Goal: Task Accomplishment & Management: Manage account settings

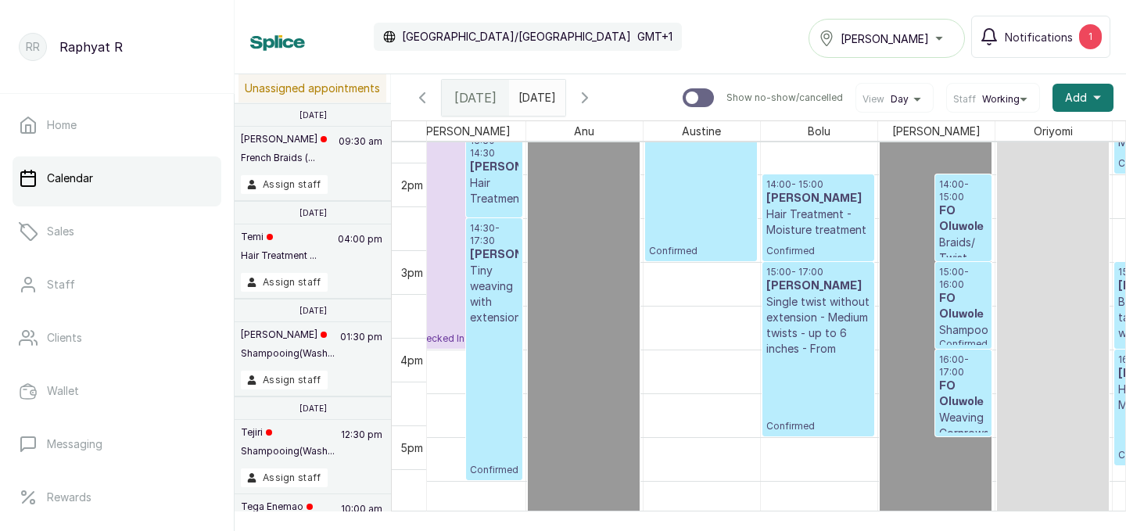
scroll to position [1108, 0]
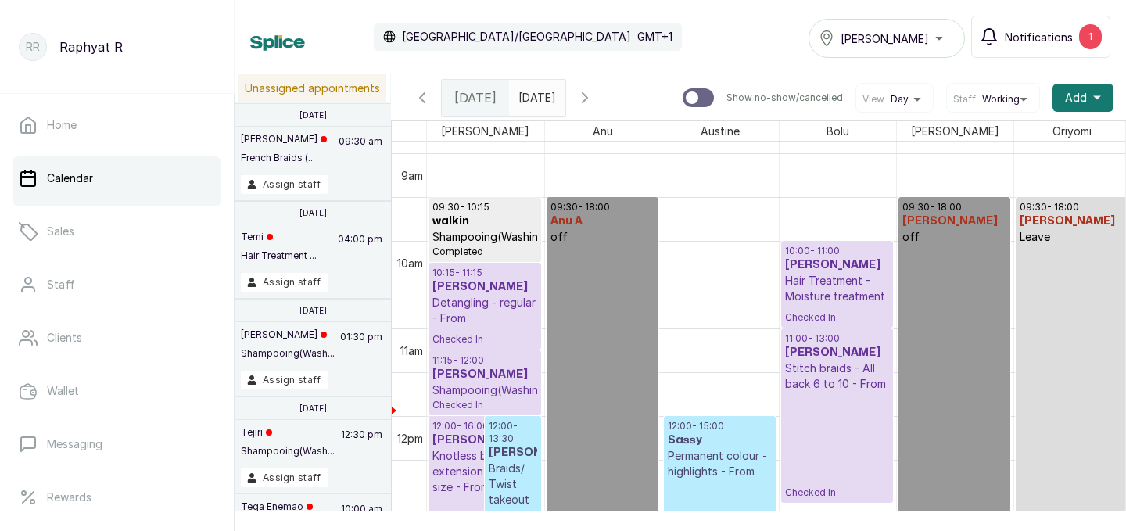
click at [1095, 41] on div "1" at bounding box center [1090, 36] width 23 height 25
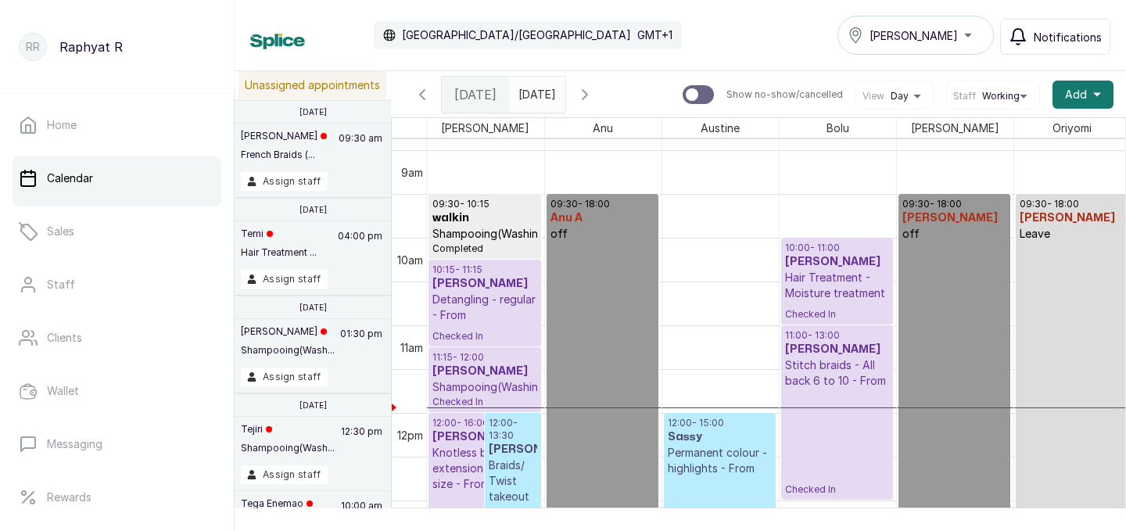
click at [912, 47] on button "[PERSON_NAME]" at bounding box center [915, 35] width 156 height 39
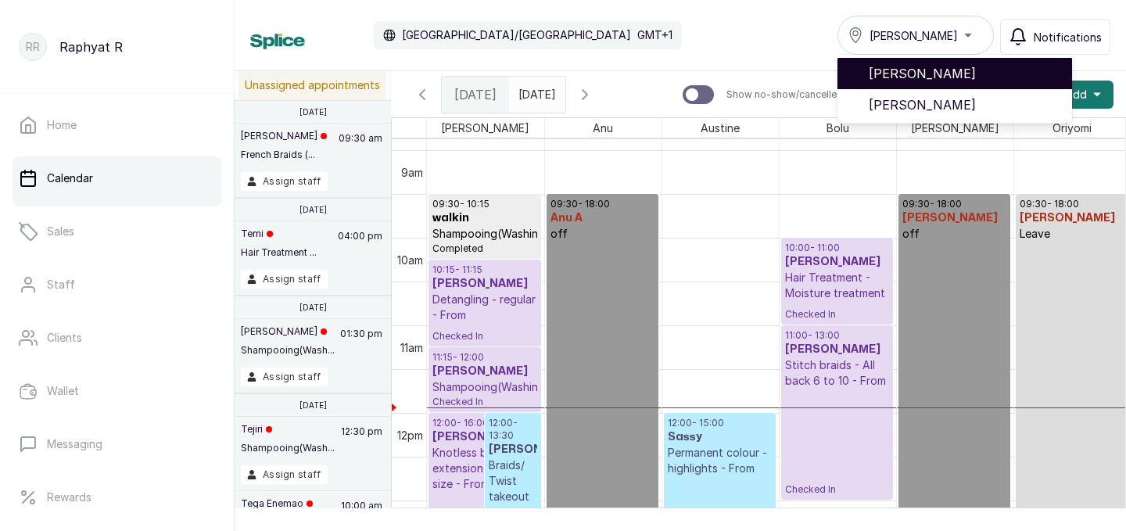
click at [924, 77] on span "[PERSON_NAME]" at bounding box center [964, 73] width 191 height 19
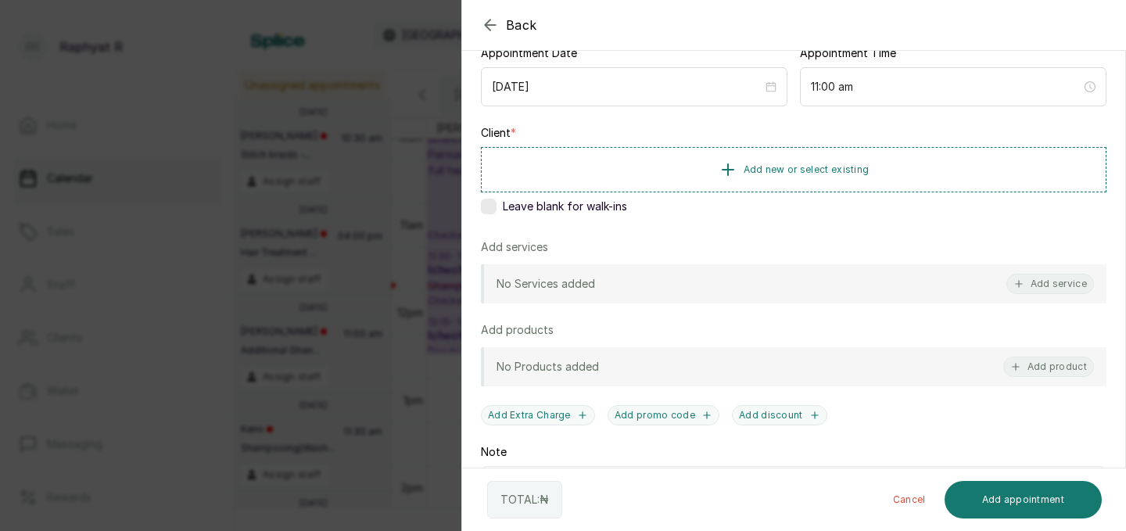
scroll to position [239, 0]
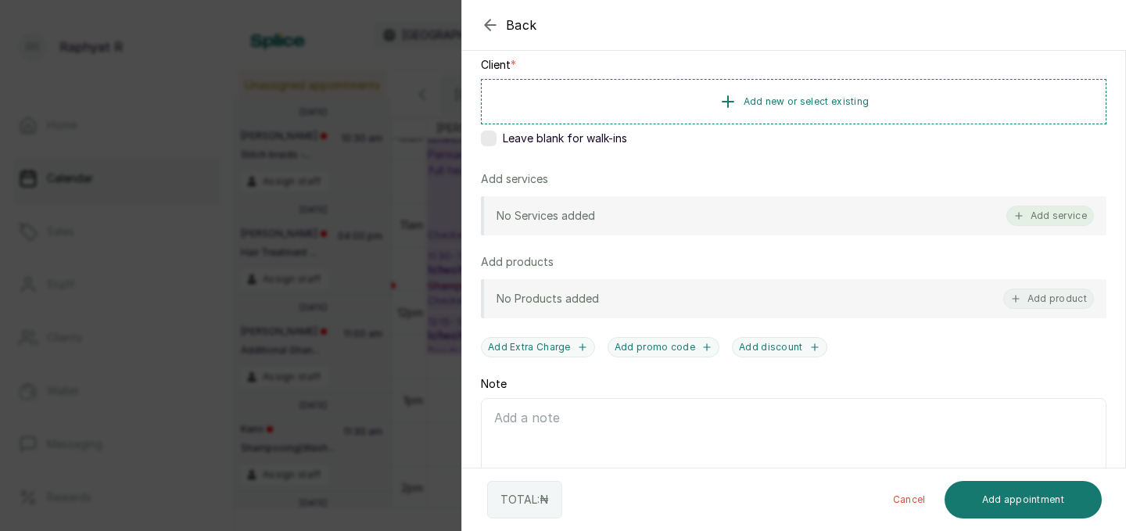
click at [1049, 224] on button "Add service" at bounding box center [1050, 216] width 88 height 20
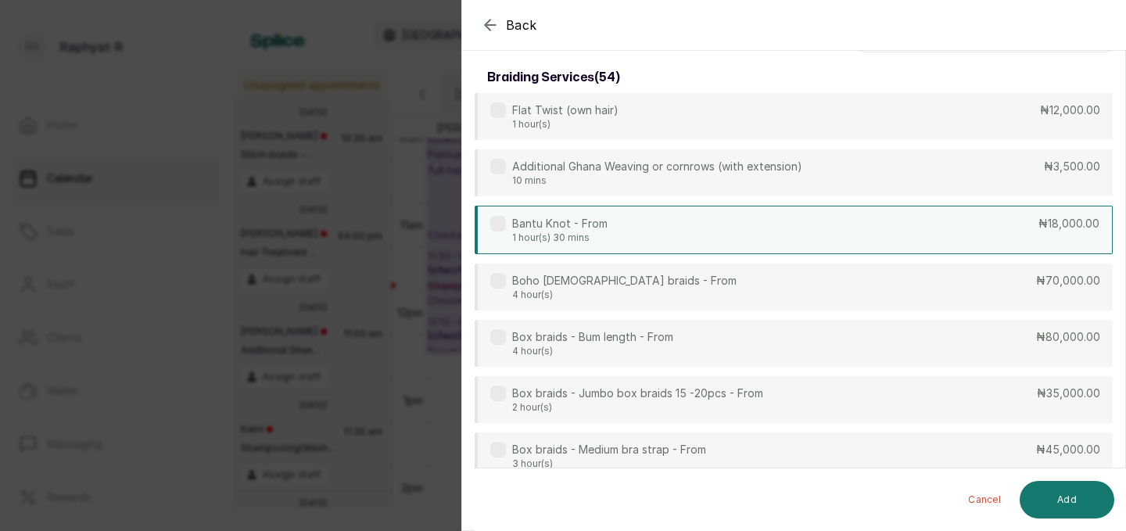
scroll to position [0, 0]
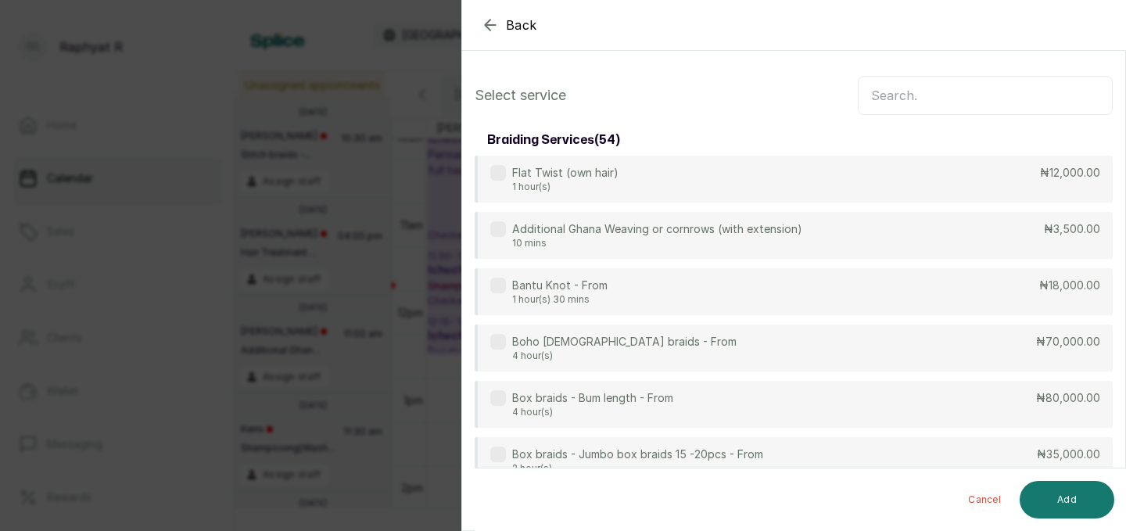
click at [963, 88] on input "text" at bounding box center [985, 95] width 255 height 39
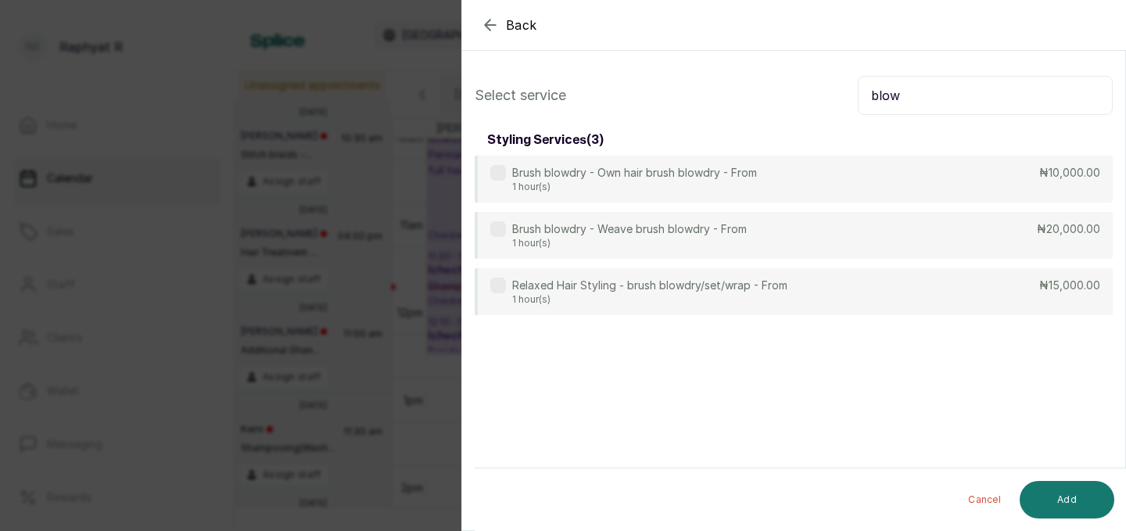
type input "blow"
click at [403, 275] on div "Back Add Appointment Select service blow styling services ( 3 ) Brush blowdry -…" at bounding box center [563, 265] width 1126 height 531
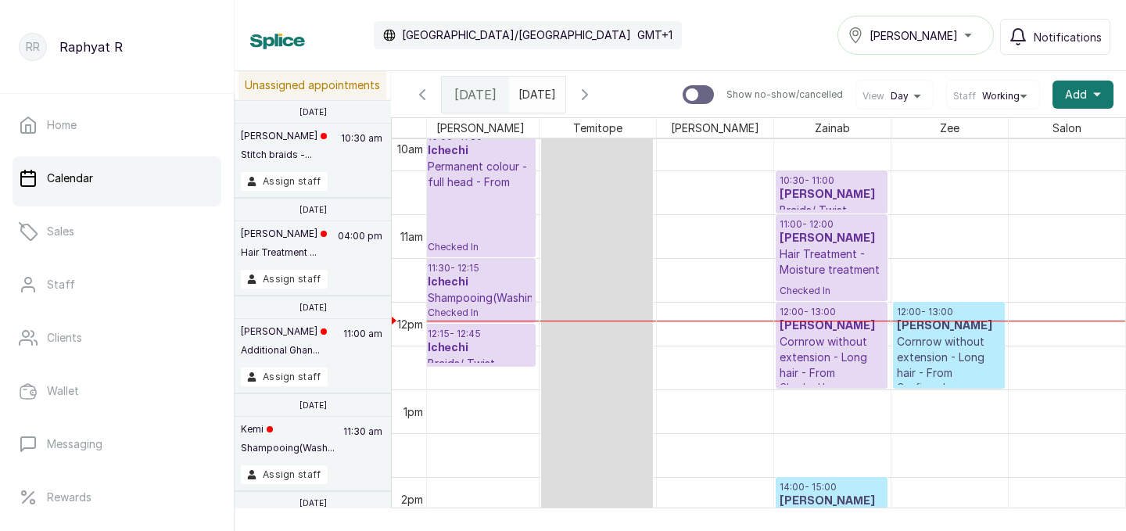
scroll to position [884, 0]
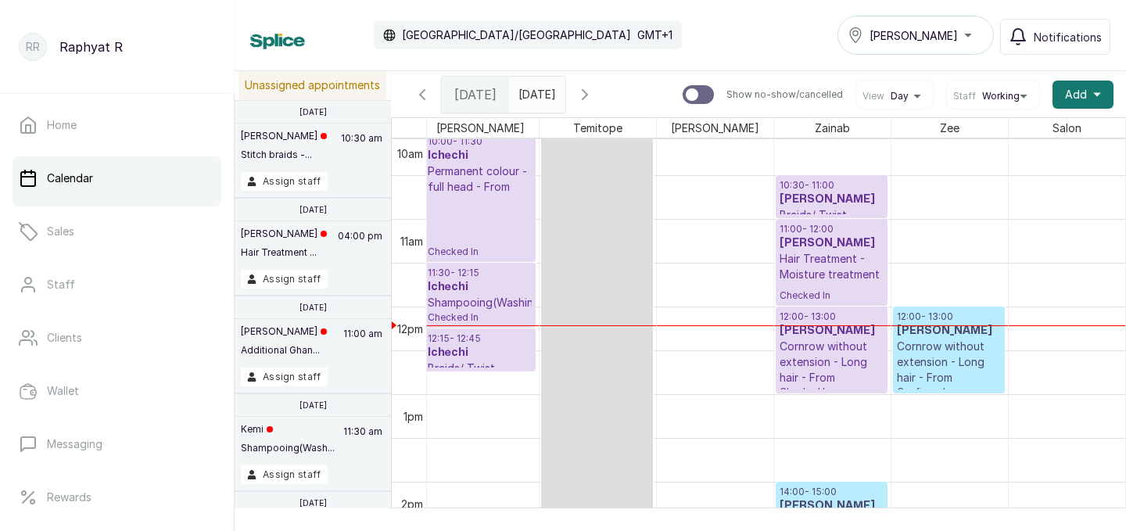
click at [824, 253] on p "Hair Treatment - Moisture treatment" at bounding box center [832, 266] width 104 height 31
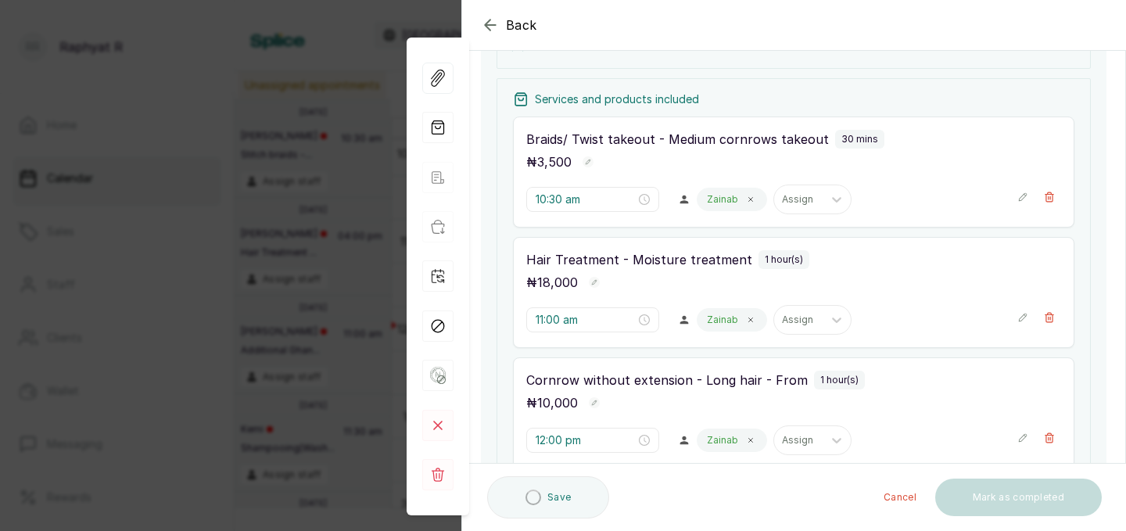
scroll to position [210, 0]
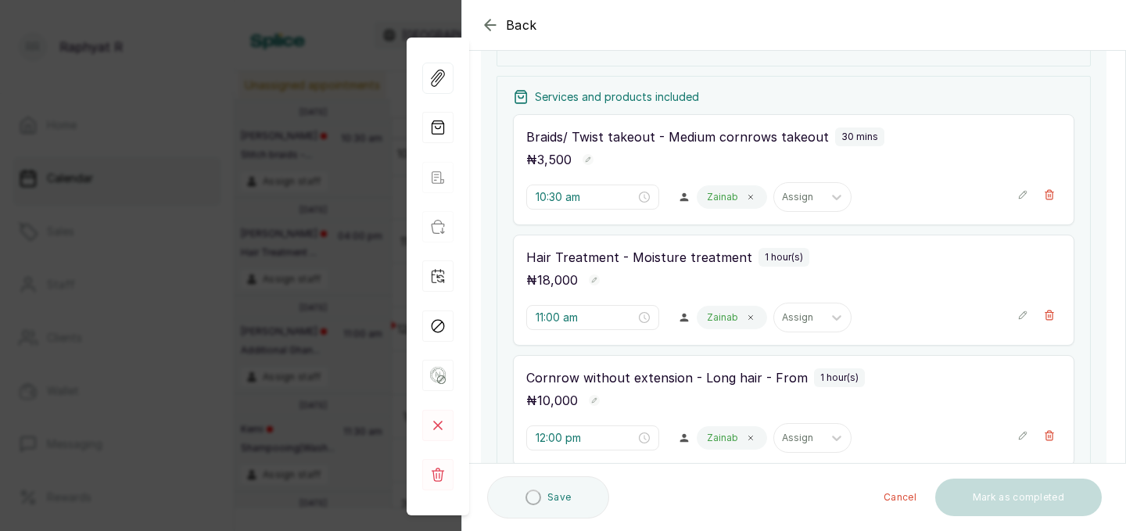
click at [1023, 314] on icon "button" at bounding box center [1022, 315] width 11 height 11
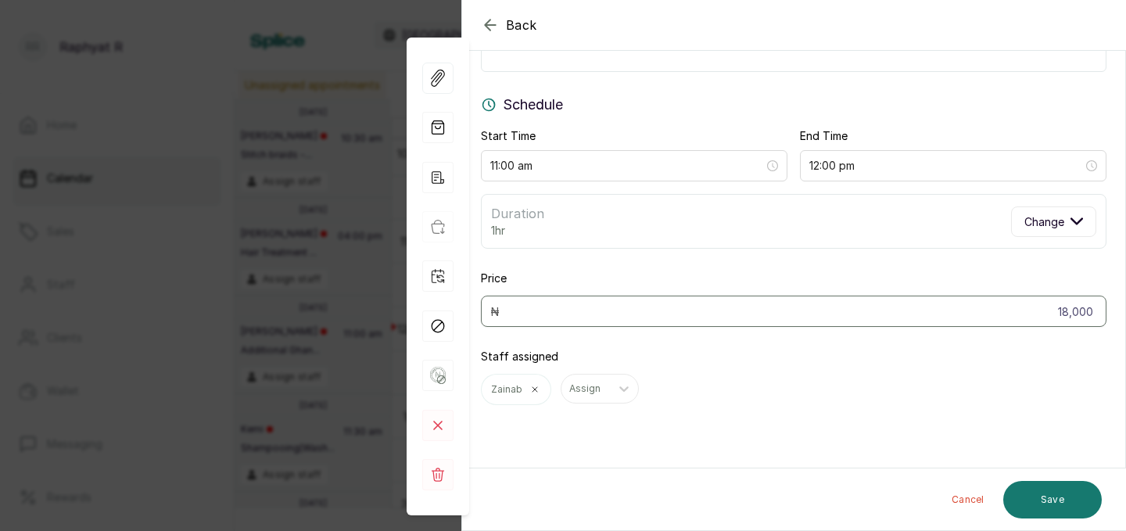
scroll to position [0, 0]
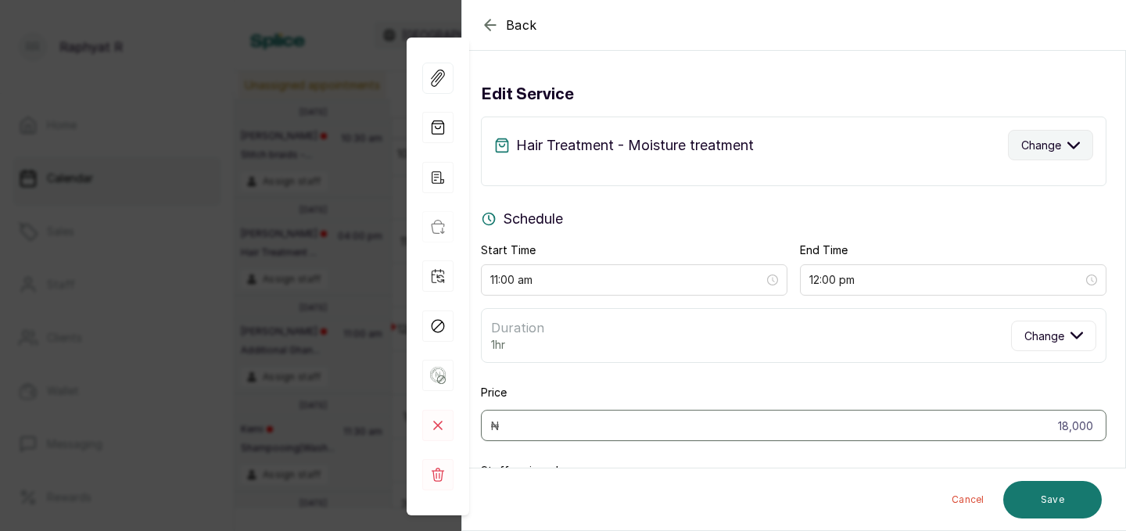
click at [1043, 153] on button "Change" at bounding box center [1050, 145] width 85 height 30
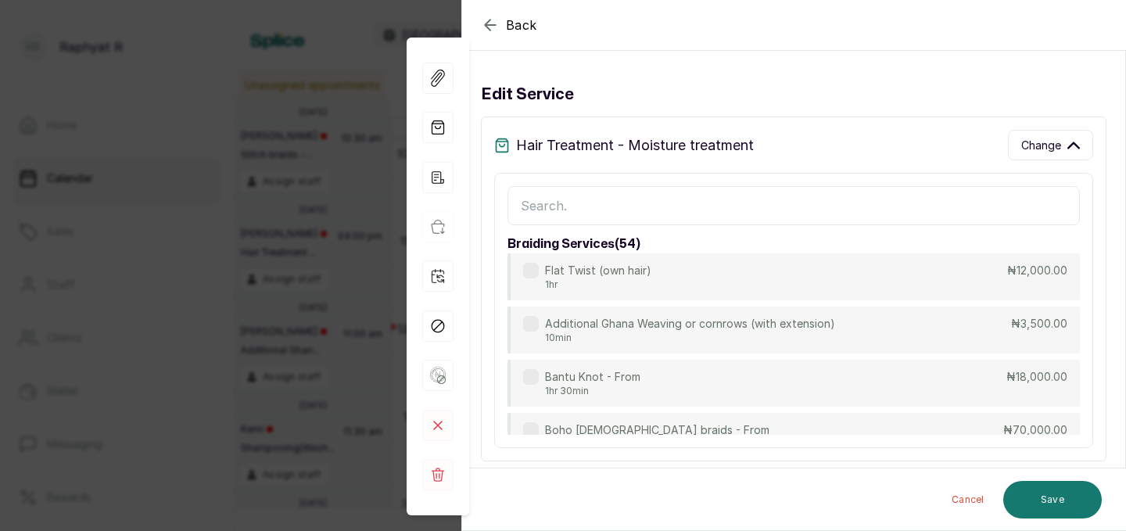
click at [660, 218] on input "text" at bounding box center [793, 205] width 572 height 39
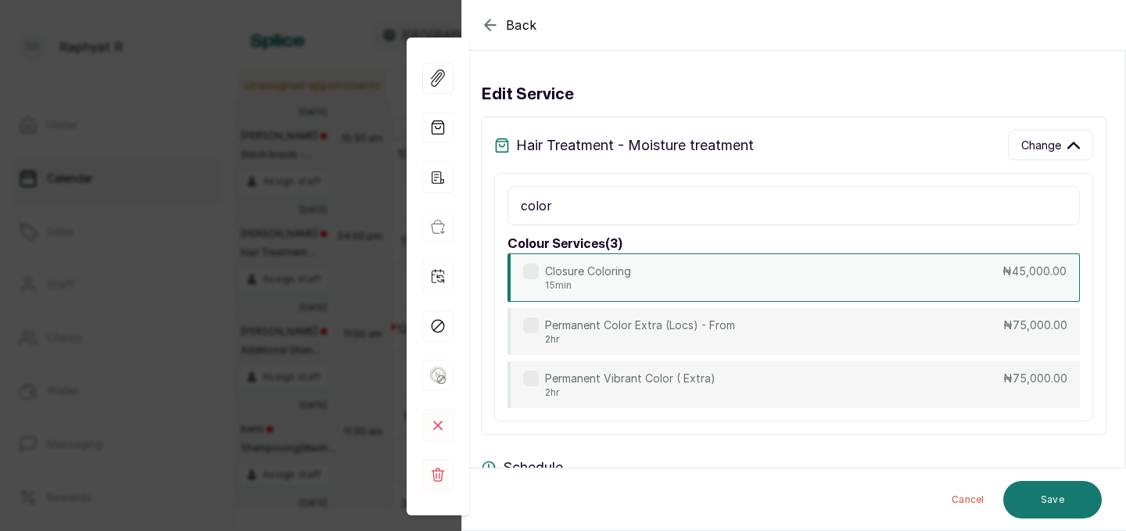
type input "color"
click at [668, 280] on div "Closure Coloring 15min ₦45,000.00" at bounding box center [793, 277] width 572 height 48
type input "11:15 am"
type input "45,000"
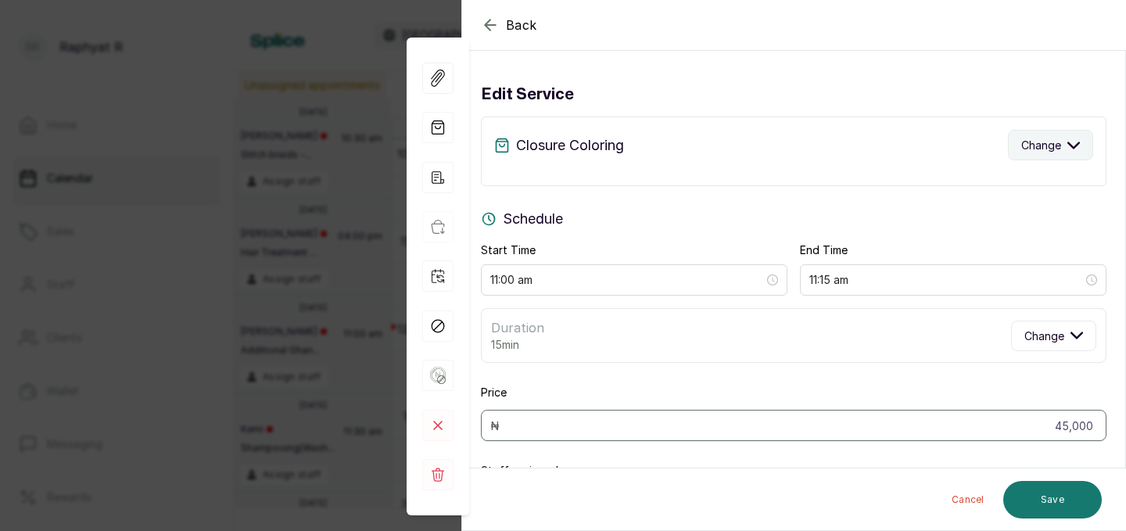
click at [1021, 152] on span "Change" at bounding box center [1041, 145] width 40 height 16
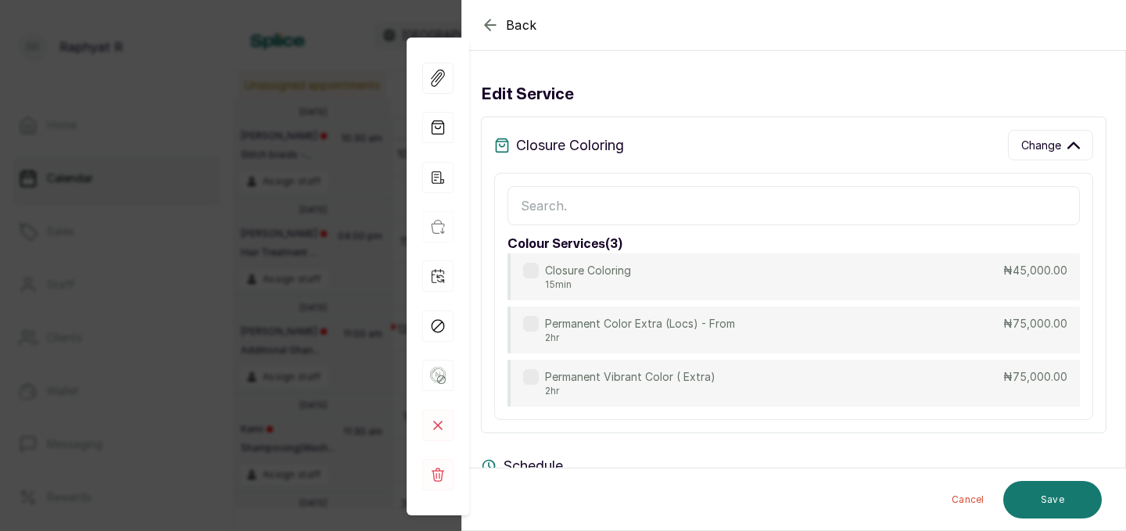
click at [661, 205] on input "text" at bounding box center [793, 205] width 572 height 39
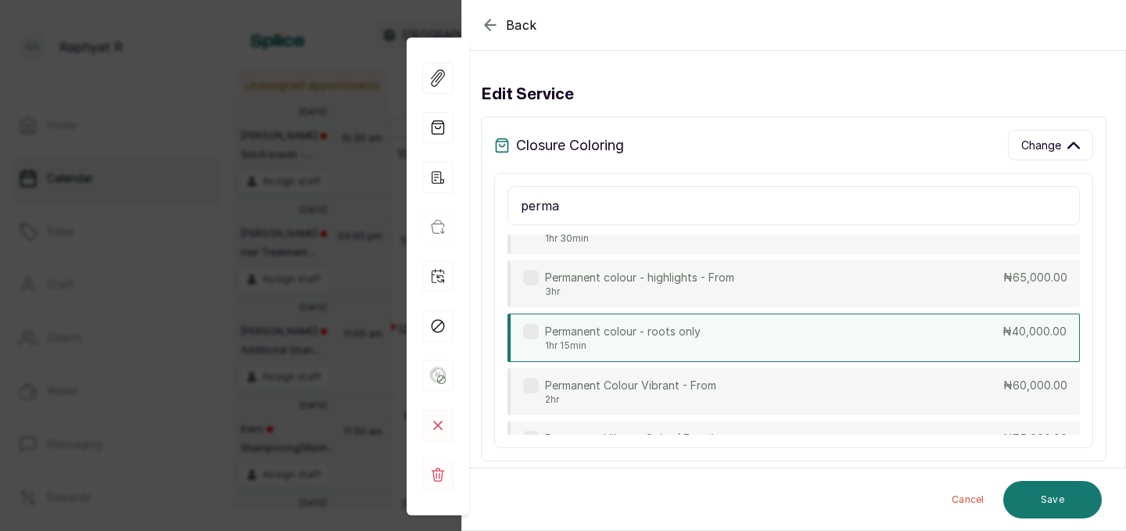
scroll to position [99, 0]
type input "perma"
click at [677, 356] on div "Permanent colour - roots only 1hr 15min ₦40,000.00" at bounding box center [793, 338] width 572 height 48
type input "12:15 pm"
type input "40,000"
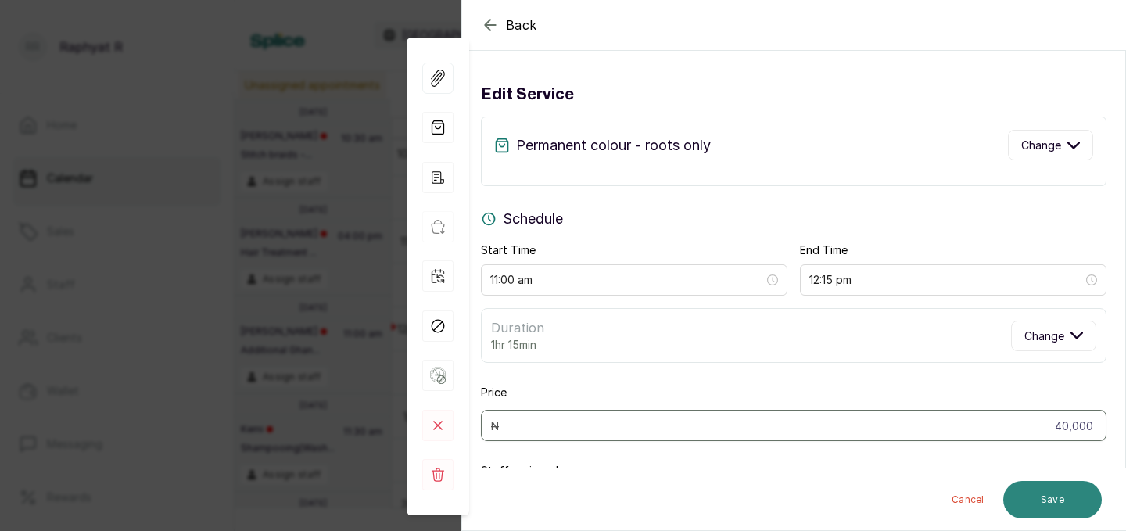
click at [1052, 500] on button "Save" at bounding box center [1052, 500] width 99 height 38
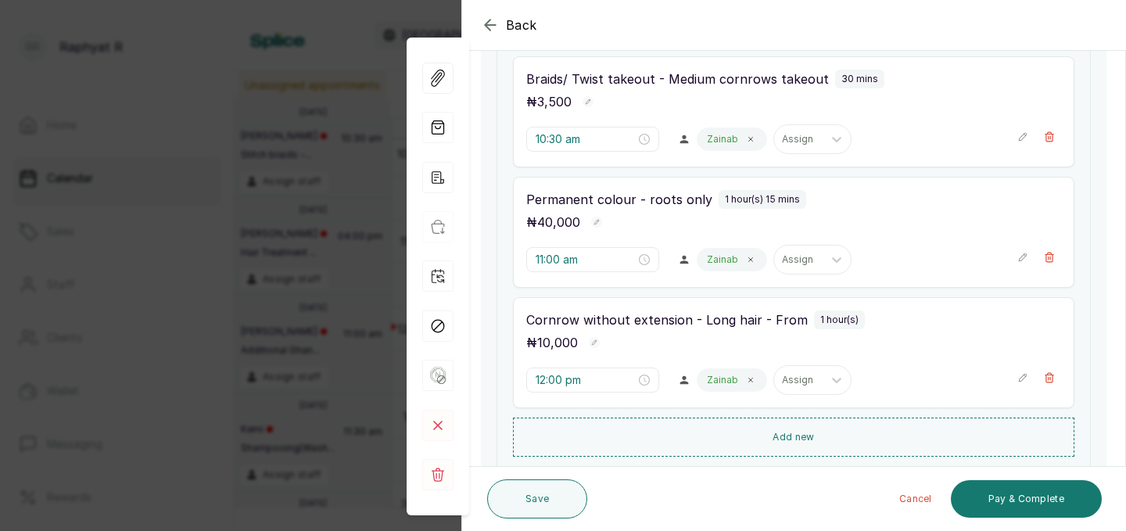
scroll to position [275, 0]
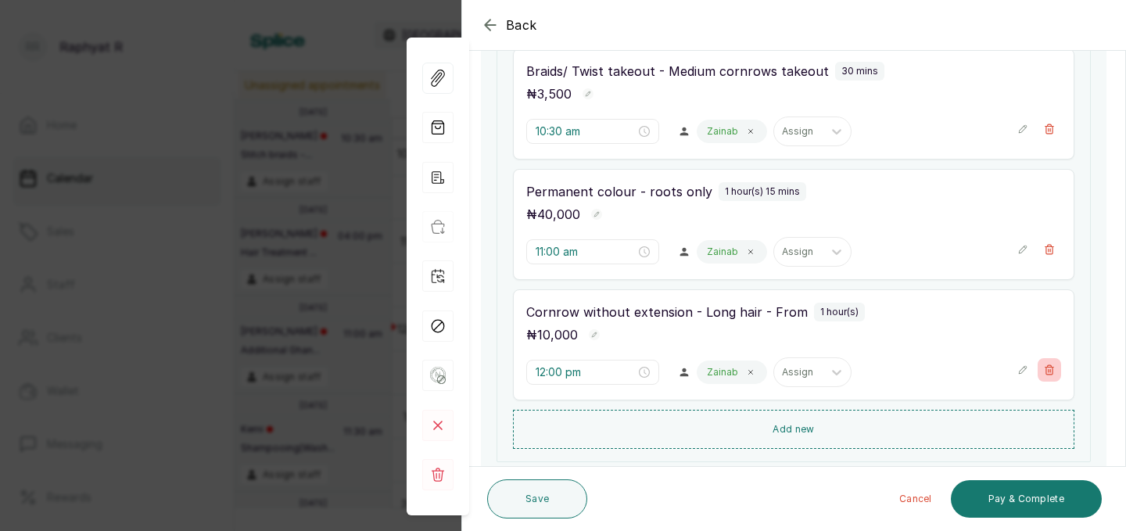
click at [1055, 368] on button "Show no-show/cancelled" at bounding box center [1049, 369] width 23 height 23
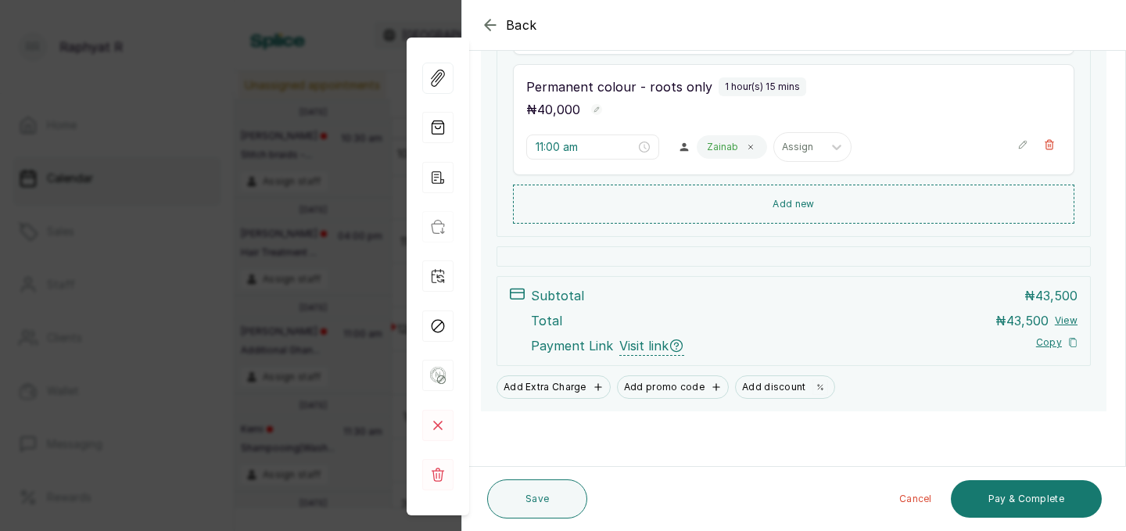
scroll to position [380, 0]
click at [536, 500] on button "Save" at bounding box center [537, 498] width 100 height 39
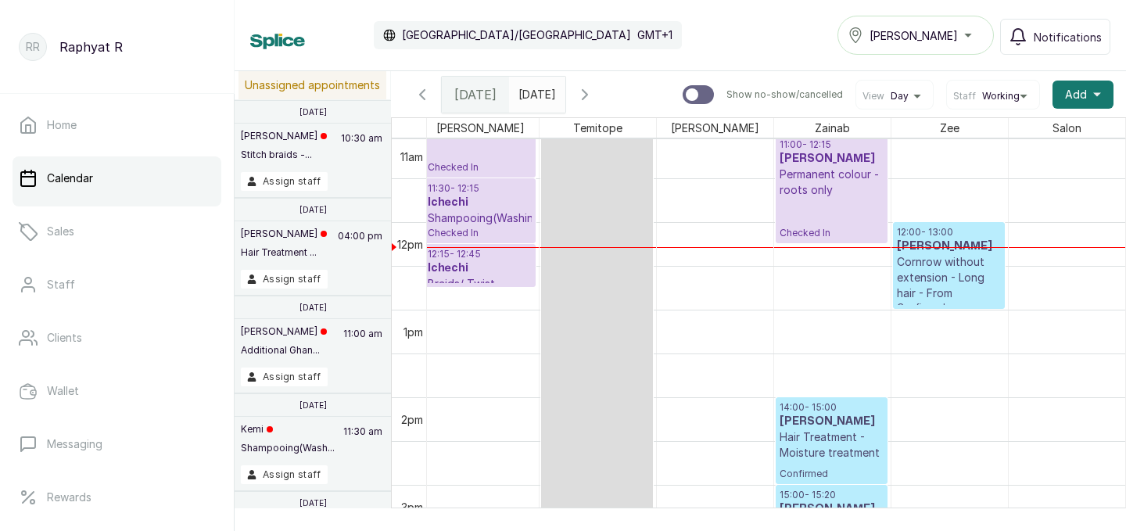
scroll to position [955, 0]
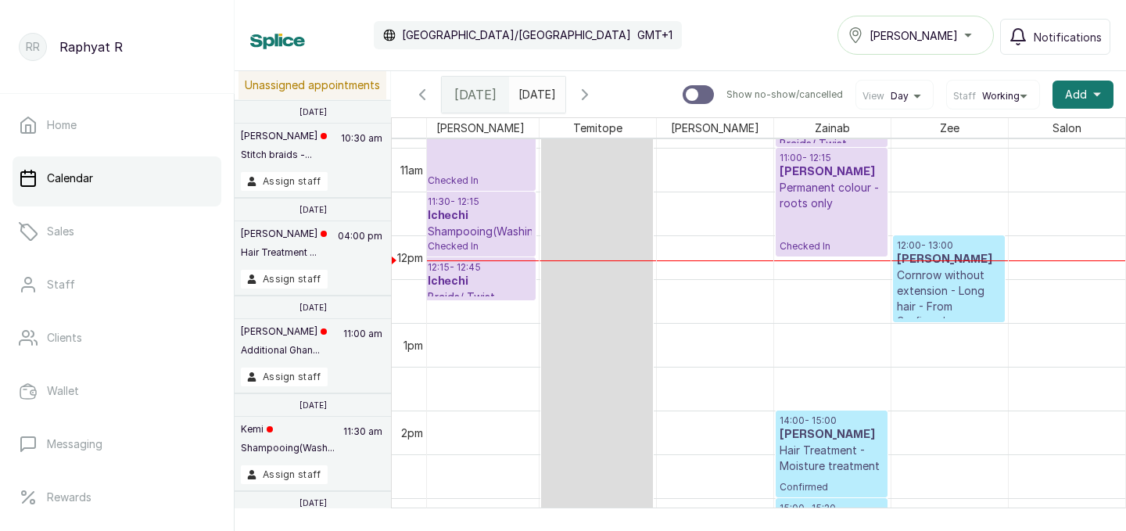
click at [944, 283] on p "Cornrow without extension - Long hair - From" at bounding box center [949, 290] width 104 height 47
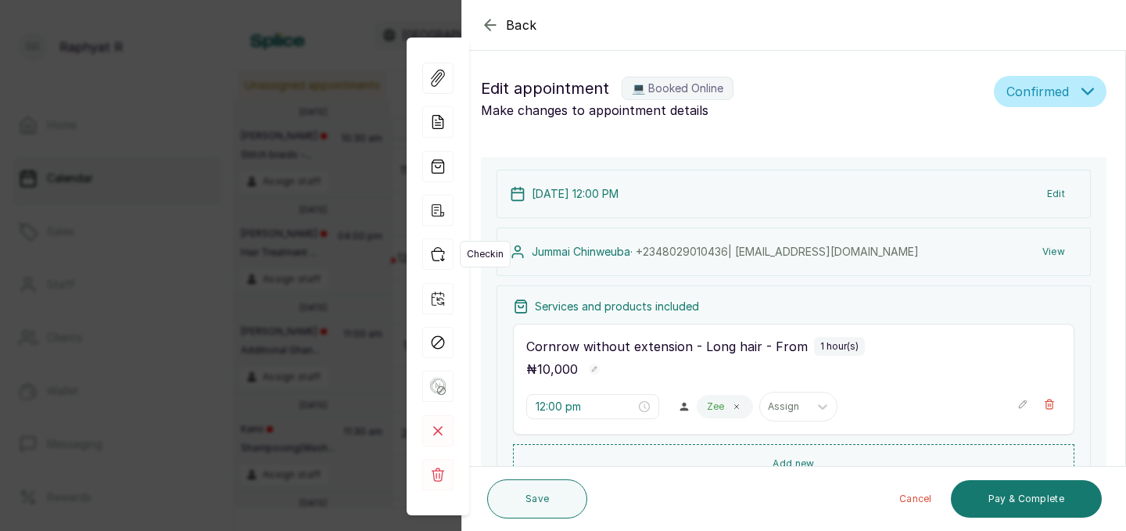
click at [439, 249] on icon "button" at bounding box center [437, 253] width 31 height 31
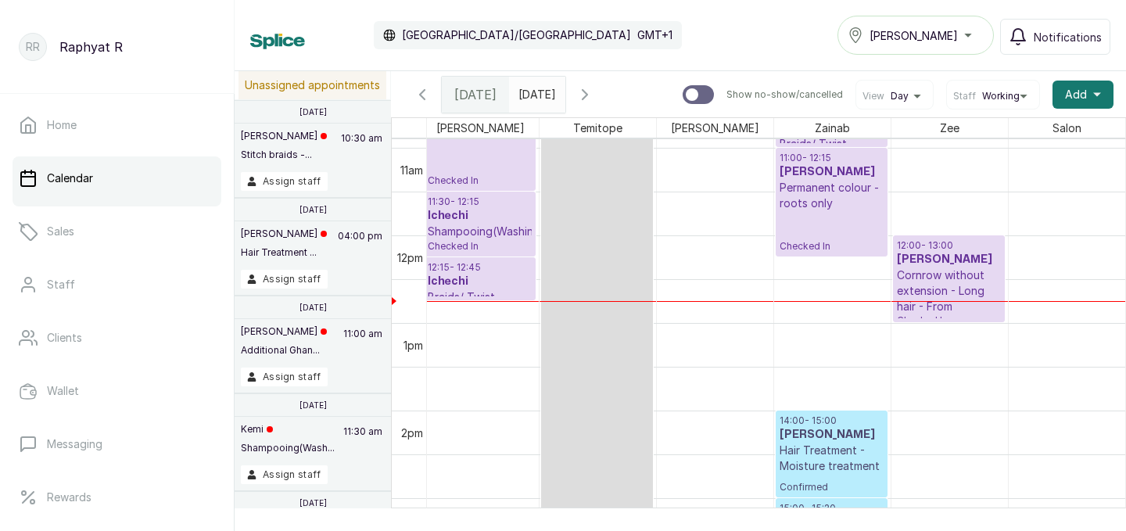
click at [398, 256] on div "12pm" at bounding box center [410, 257] width 32 height 16
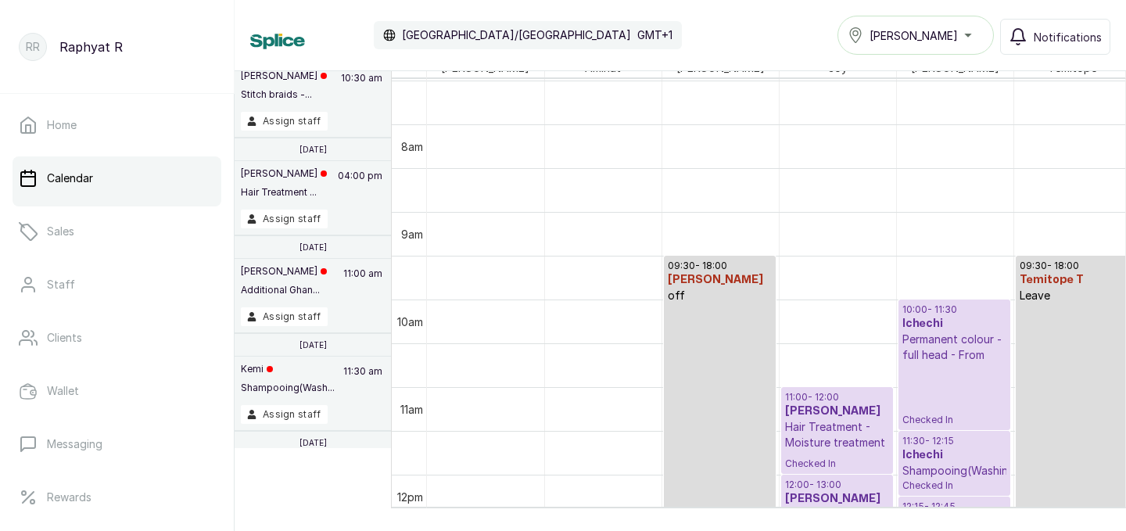
scroll to position [663, 0]
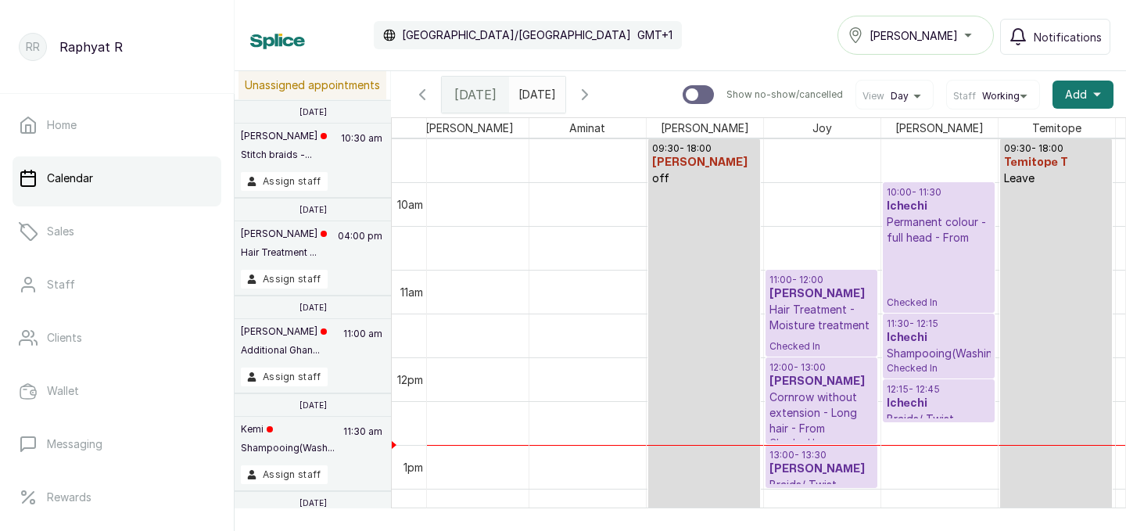
click at [930, 249] on p "Checked In" at bounding box center [939, 277] width 104 height 63
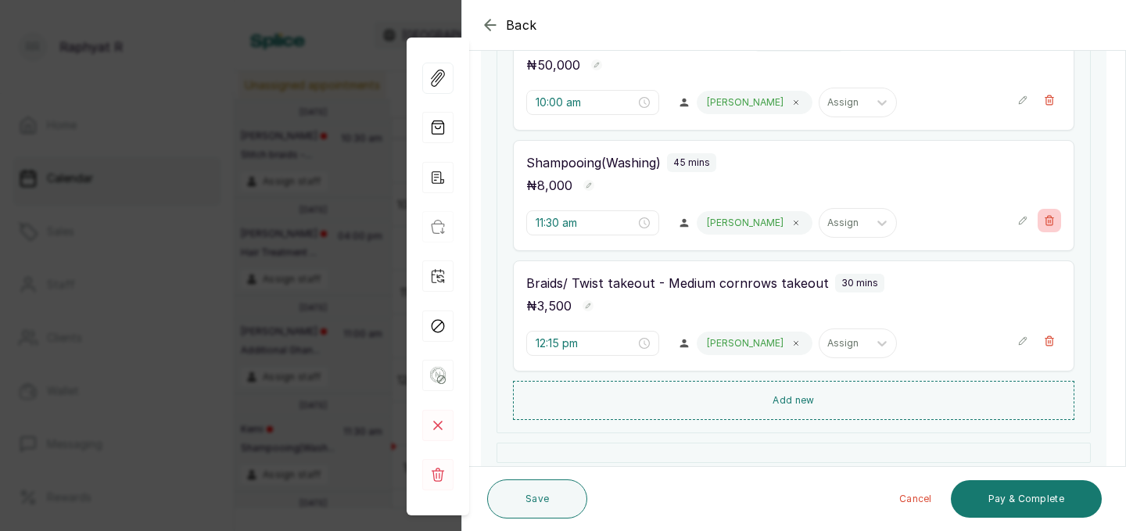
click at [1057, 220] on button "Show no-show/cancelled" at bounding box center [1049, 220] width 23 height 23
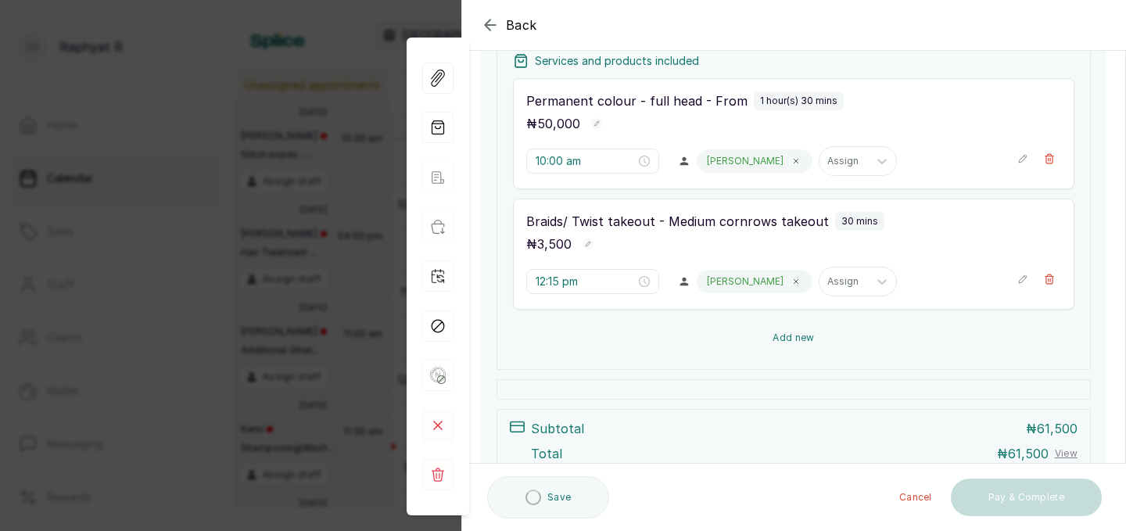
scroll to position [228, 0]
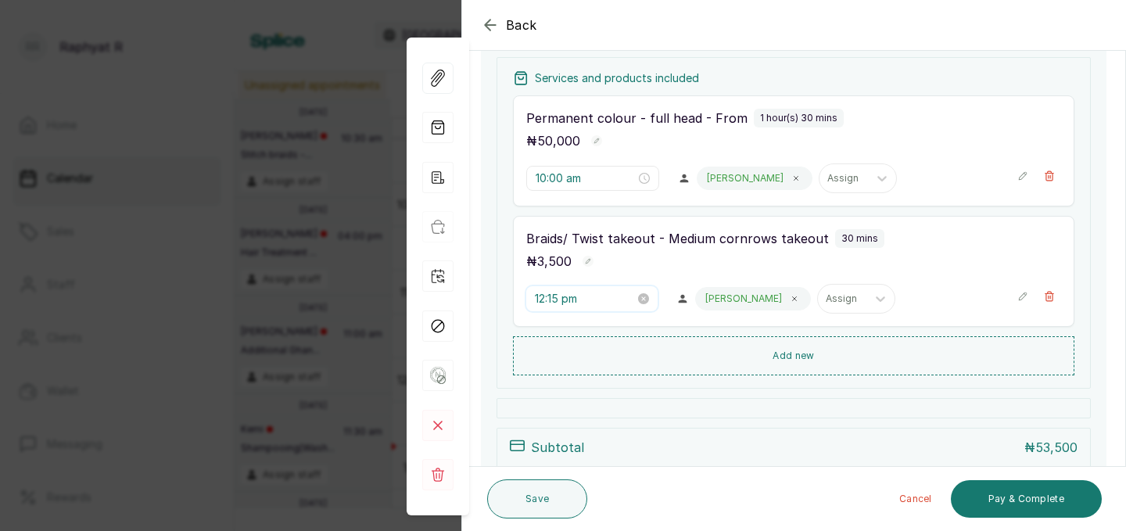
click at [561, 300] on input "12:15 pm" at bounding box center [585, 298] width 100 height 17
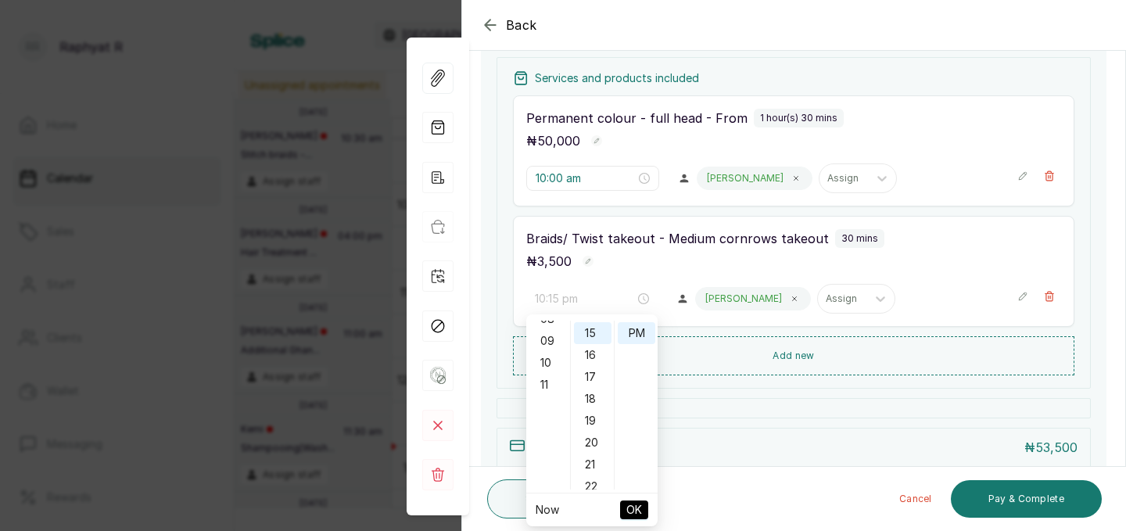
click at [551, 366] on div "10" at bounding box center [548, 363] width 38 height 22
click at [590, 326] on div "00" at bounding box center [593, 332] width 38 height 22
click at [636, 325] on div "AM" at bounding box center [637, 332] width 38 height 22
type input "10:00 am"
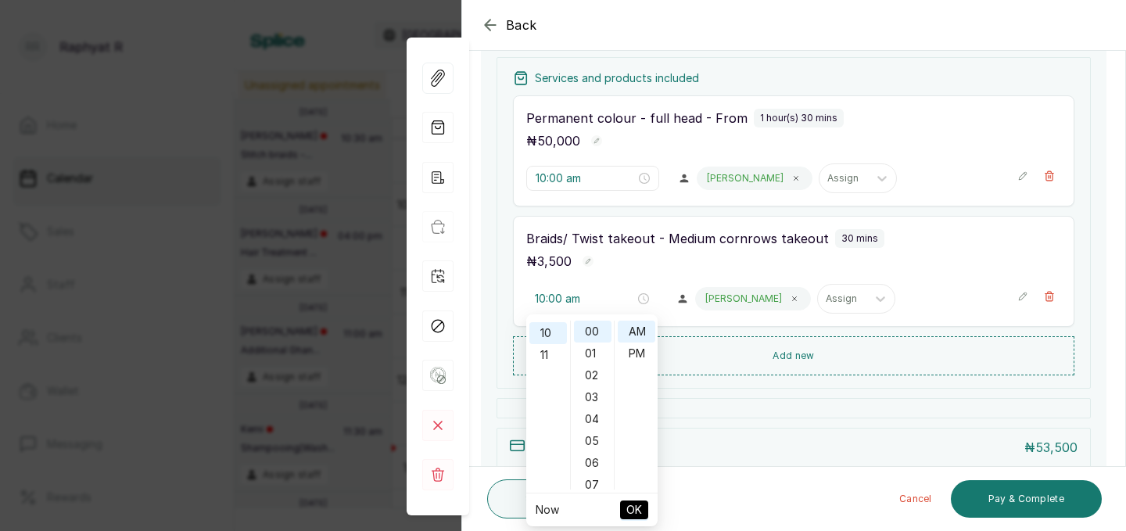
click at [631, 510] on span "OK" at bounding box center [634, 510] width 16 height 30
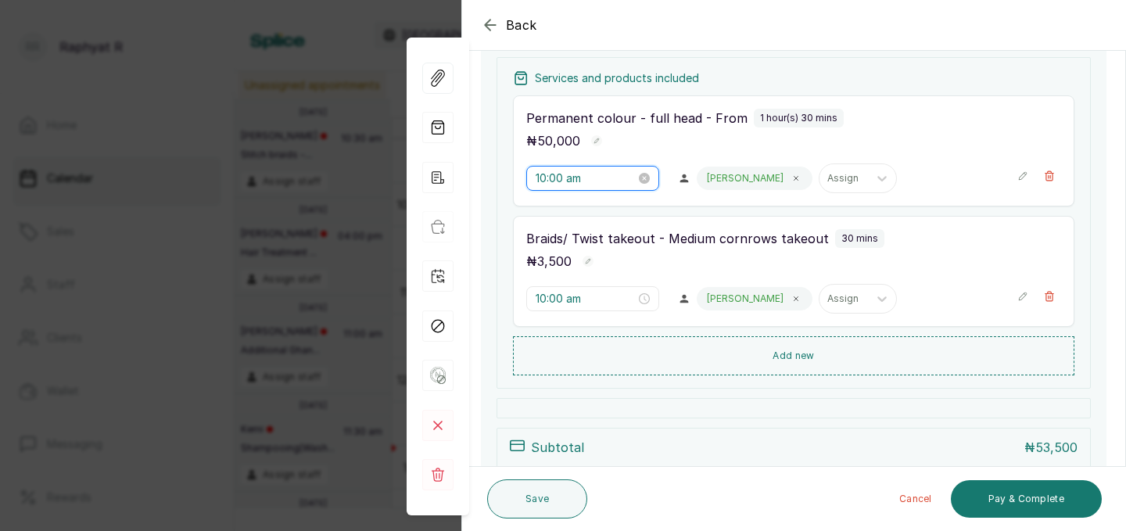
click at [565, 177] on input "10:00 am" at bounding box center [586, 178] width 100 height 17
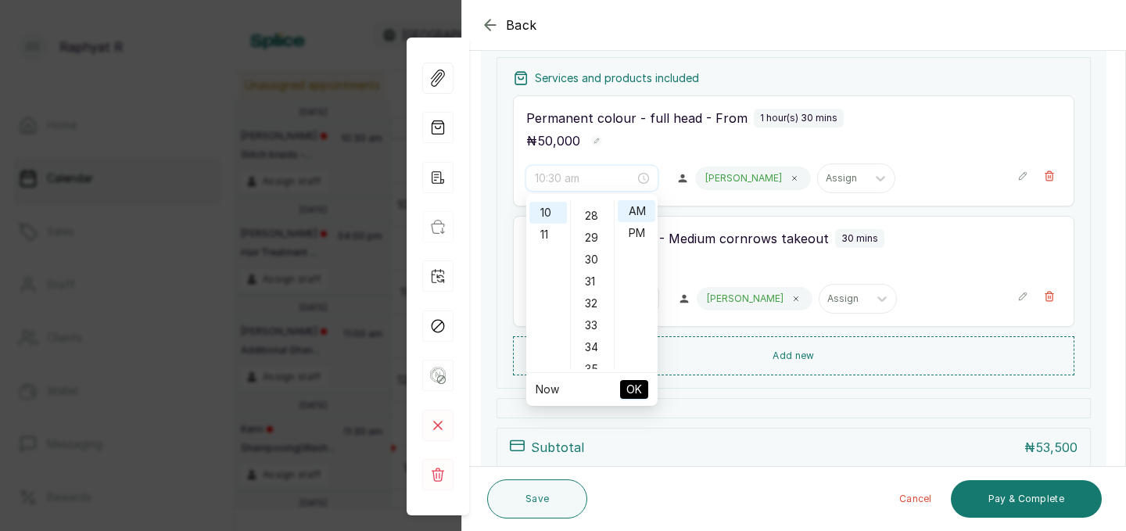
scroll to position [626, 0]
click at [594, 249] on div "30" at bounding box center [593, 242] width 38 height 22
click at [640, 390] on span "OK" at bounding box center [634, 390] width 16 height 30
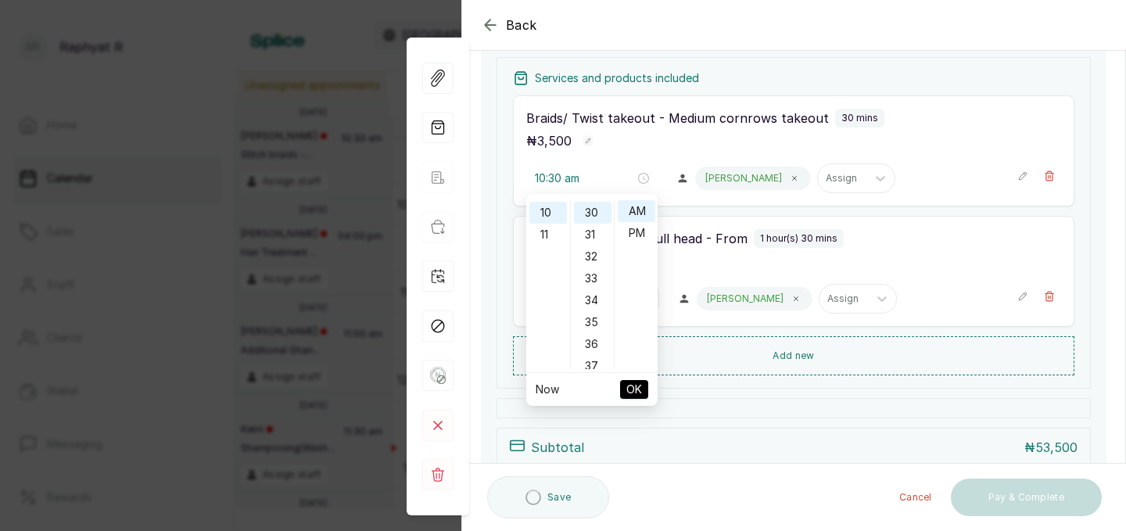
type input "10:00 am"
type input "10:30 am"
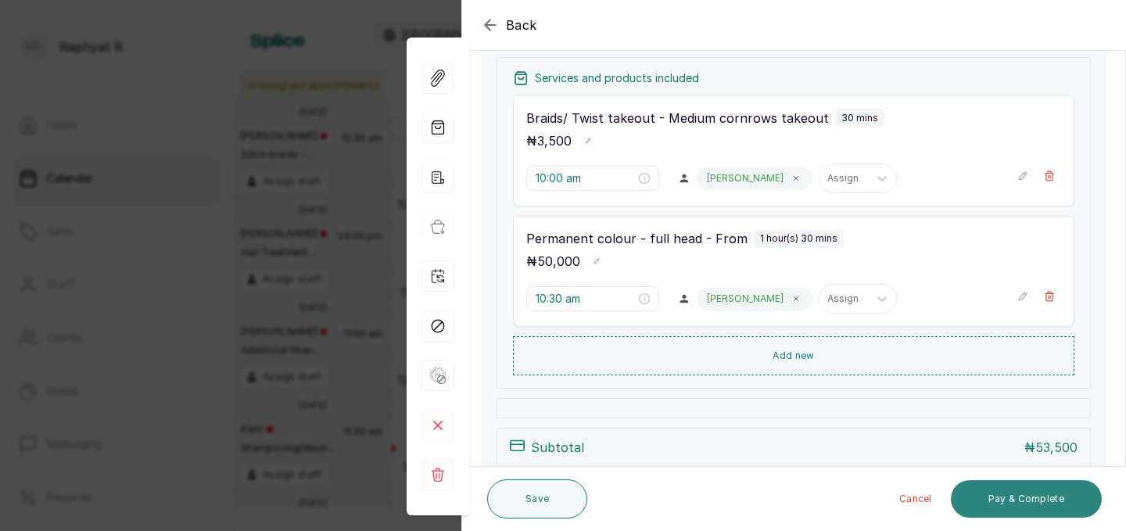
click at [1016, 489] on button "Pay & Complete" at bounding box center [1026, 499] width 151 height 38
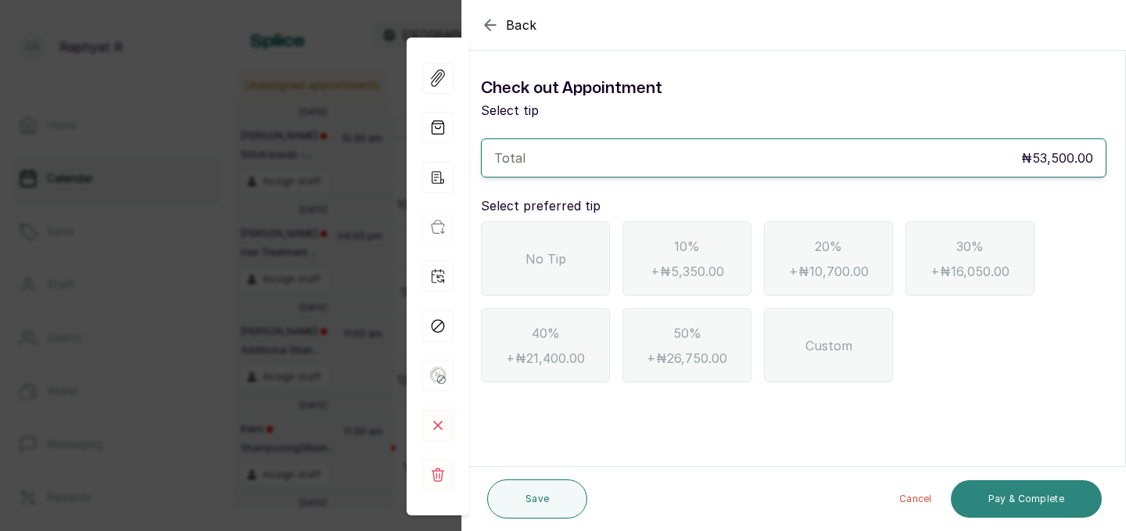
scroll to position [0, 0]
click at [558, 247] on div "No Tip" at bounding box center [545, 258] width 129 height 74
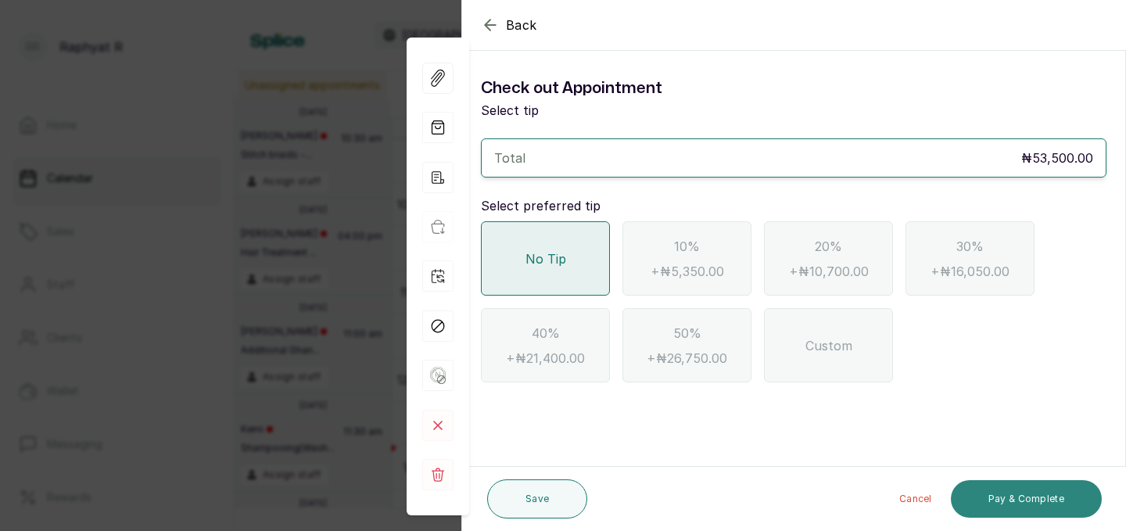
click at [1052, 502] on button "Pay & Complete" at bounding box center [1026, 499] width 151 height 38
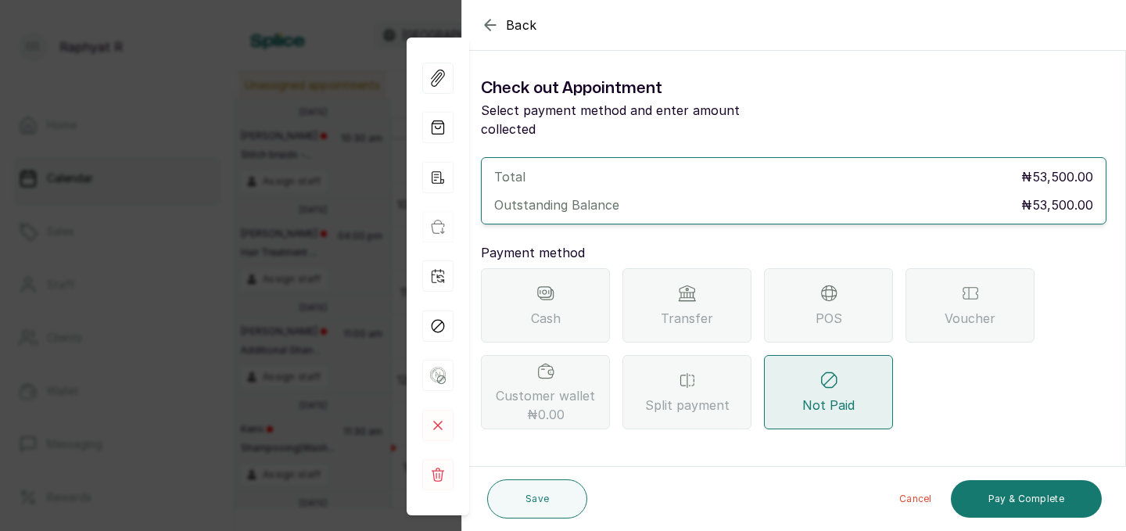
click at [818, 268] on div "POS" at bounding box center [828, 305] width 129 height 74
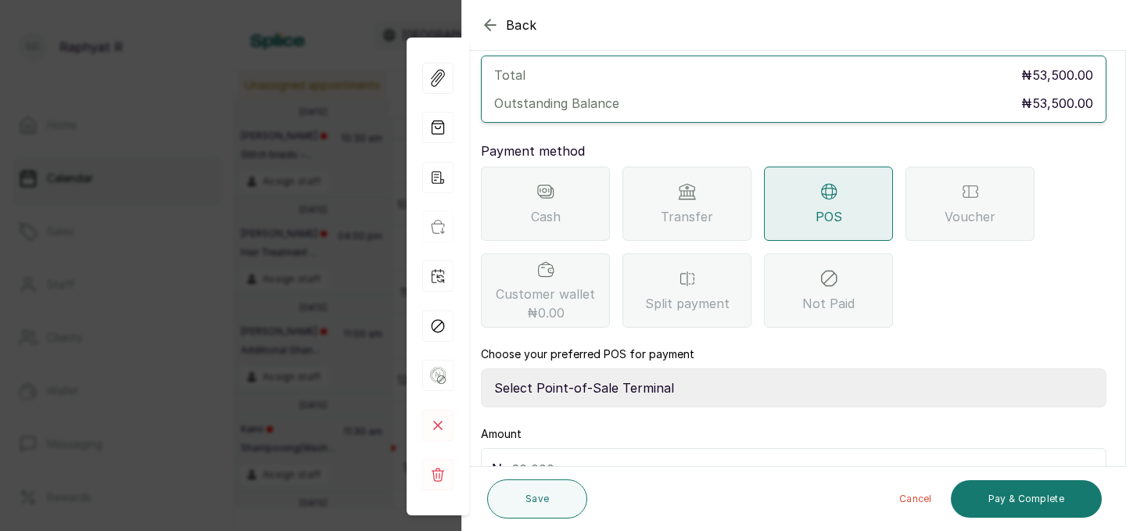
scroll to position [174, 0]
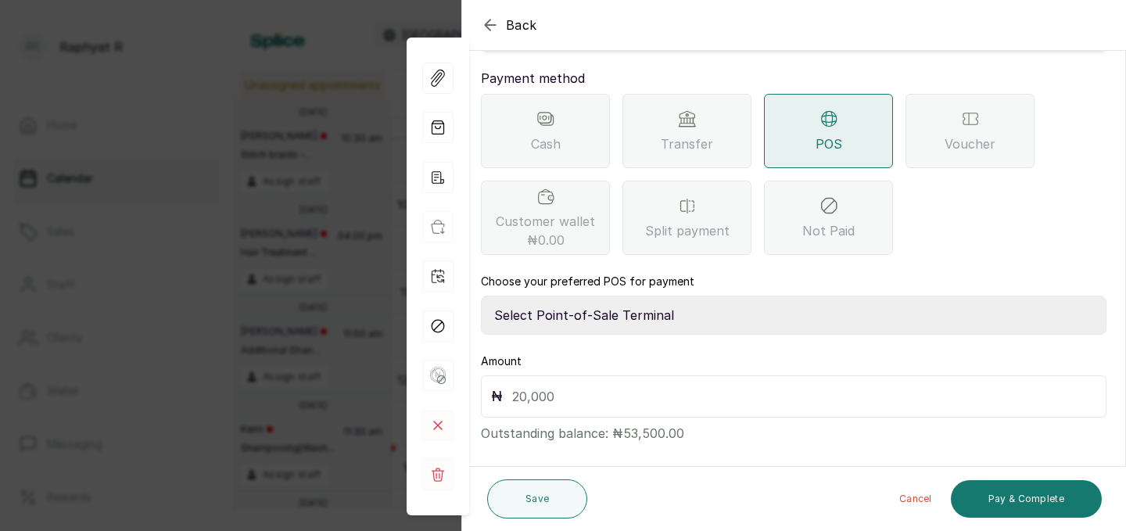
click at [639, 306] on select "Select Point-of-Sale Terminal Traction Providus Bank" at bounding box center [794, 315] width 626 height 39
click at [623, 298] on select "Select Point-of-Sale Terminal Traction Providus Bank" at bounding box center [794, 315] width 626 height 39
select select "b1594abb-eea2-48ba-bf5f-ff0754569b84"
click at [559, 385] on input "text" at bounding box center [804, 396] width 584 height 22
type input "53,500"
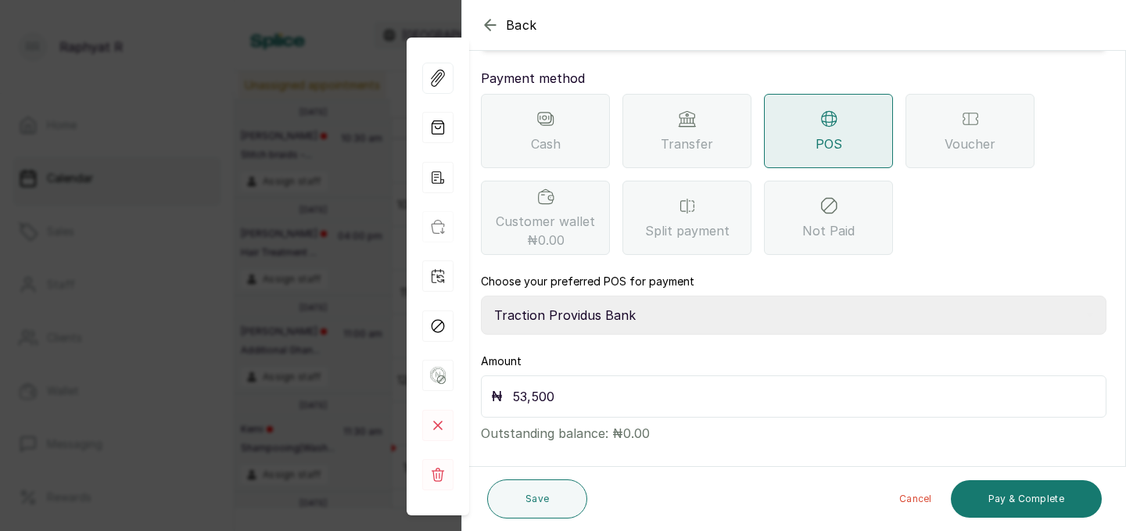
click at [1020, 478] on div "Cancel Pay & Complete" at bounding box center [847, 499] width 508 height 50
click at [1025, 505] on button "Pay & Complete" at bounding box center [1026, 499] width 151 height 38
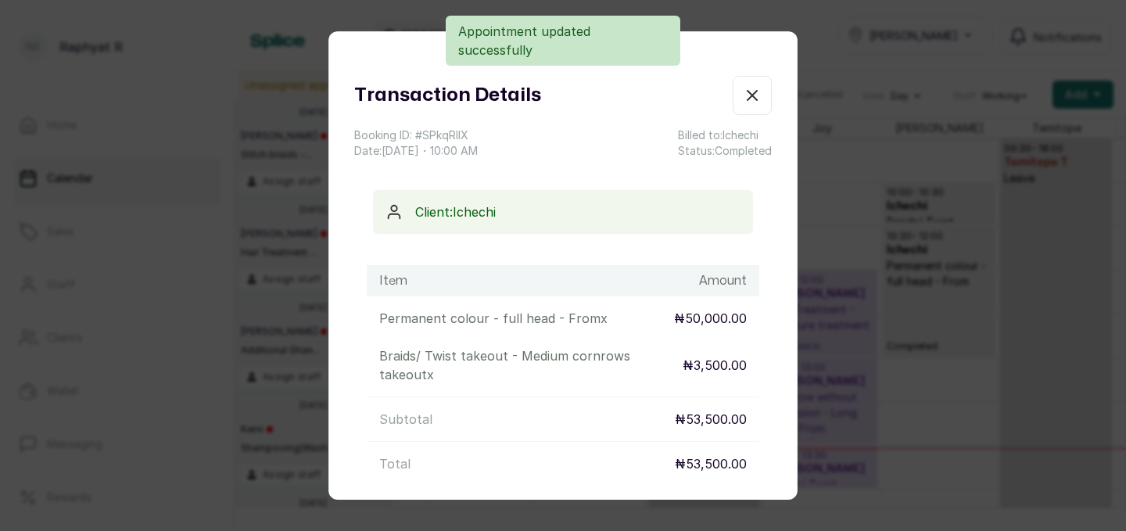
click at [755, 99] on icon "button" at bounding box center [751, 95] width 9 height 9
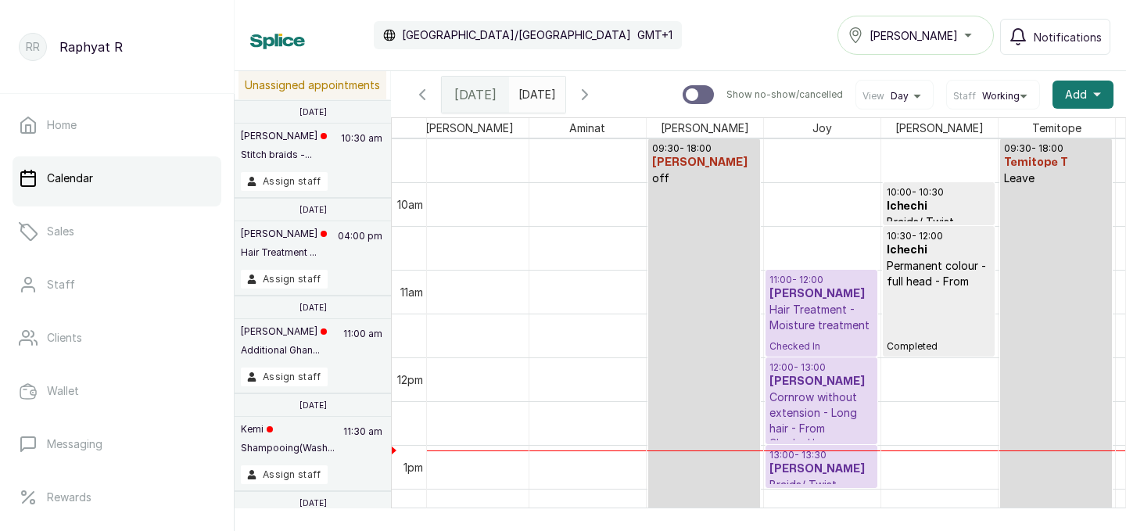
click at [837, 292] on h3 "Yemisi Bello" at bounding box center [821, 294] width 104 height 16
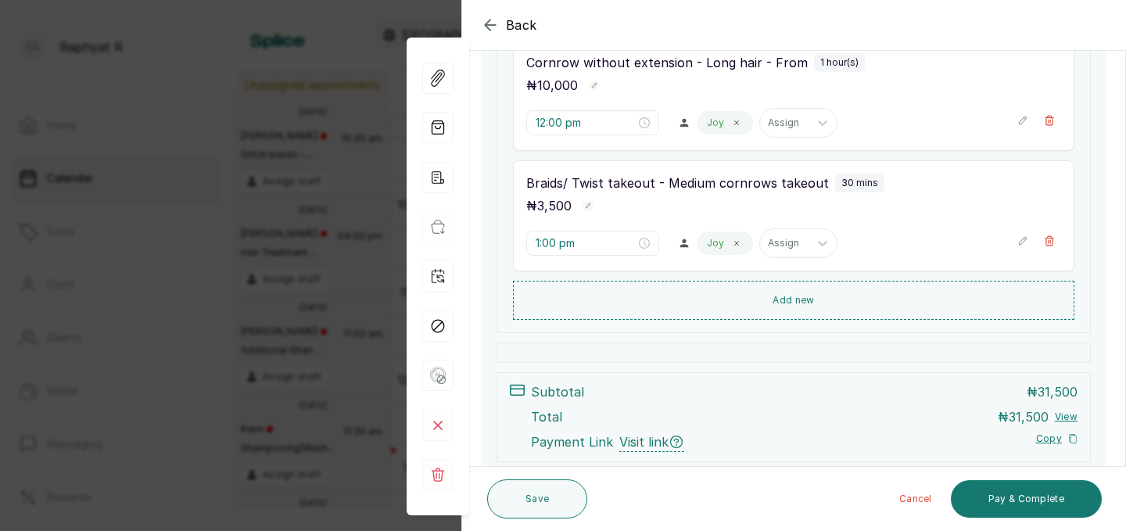
scroll to position [454, 0]
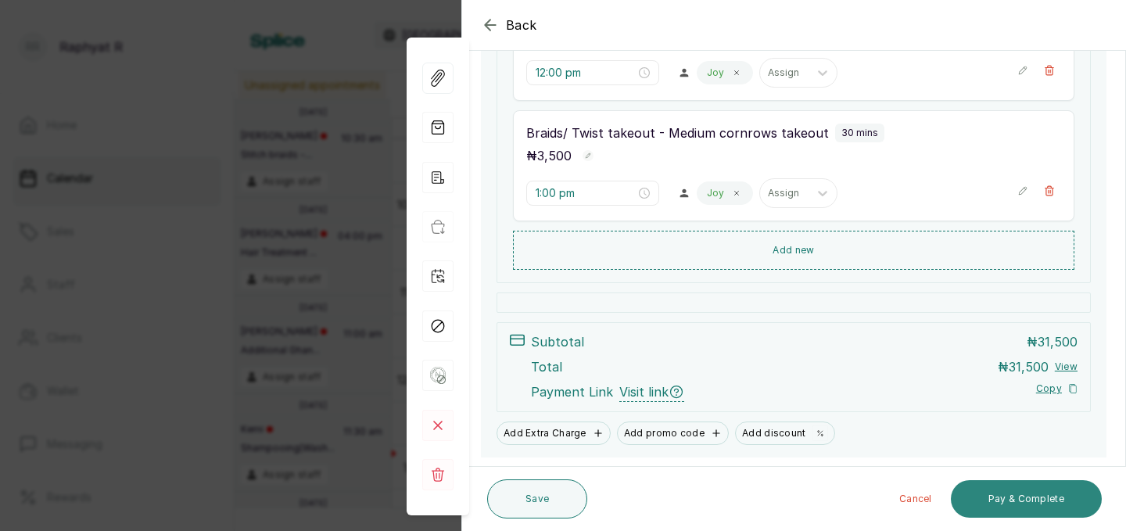
click at [1047, 494] on button "Pay & Complete" at bounding box center [1026, 499] width 151 height 38
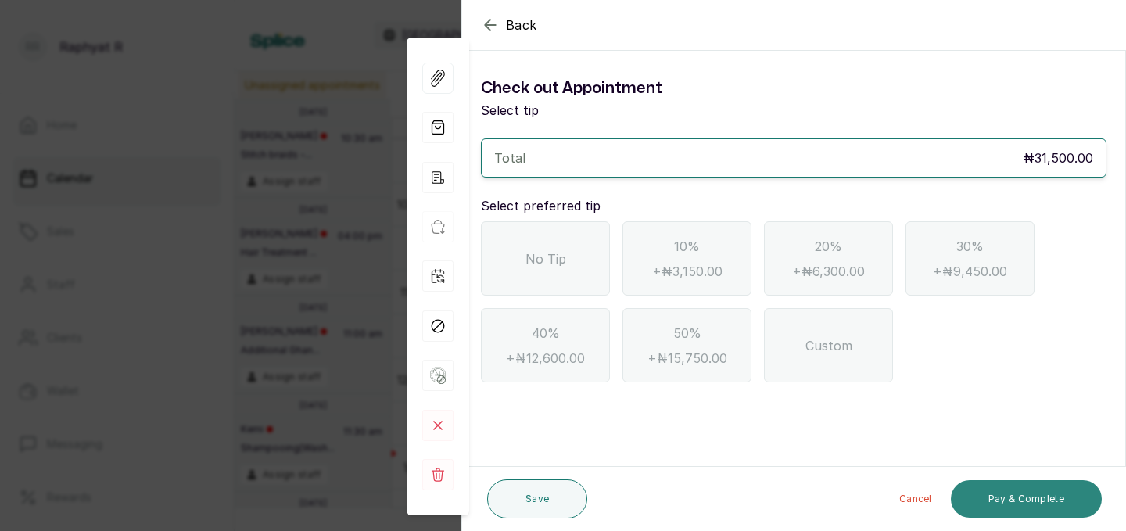
scroll to position [0, 0]
click at [583, 242] on div "No Tip" at bounding box center [545, 258] width 129 height 74
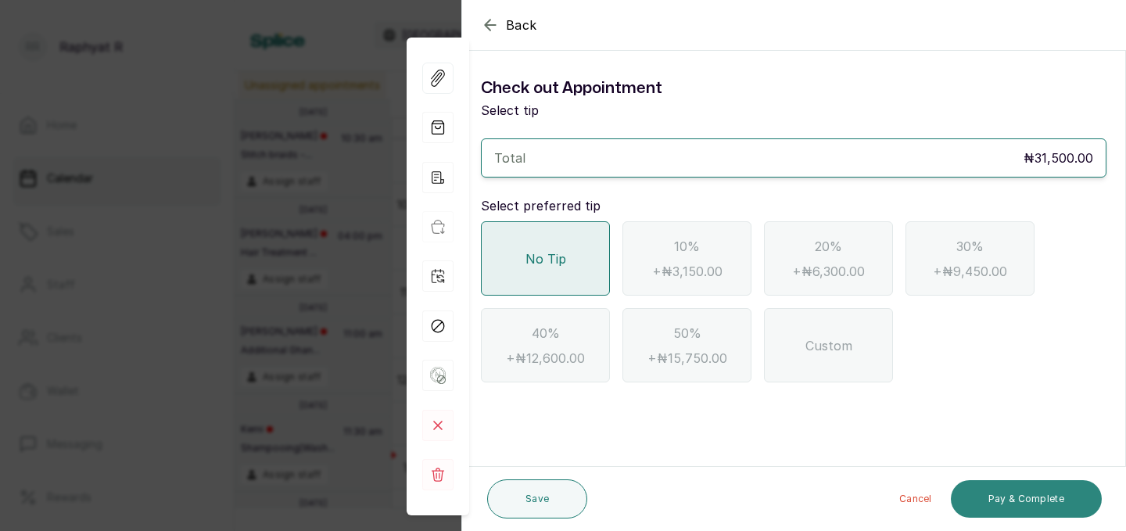
click at [992, 492] on button "Pay & Complete" at bounding box center [1026, 499] width 151 height 38
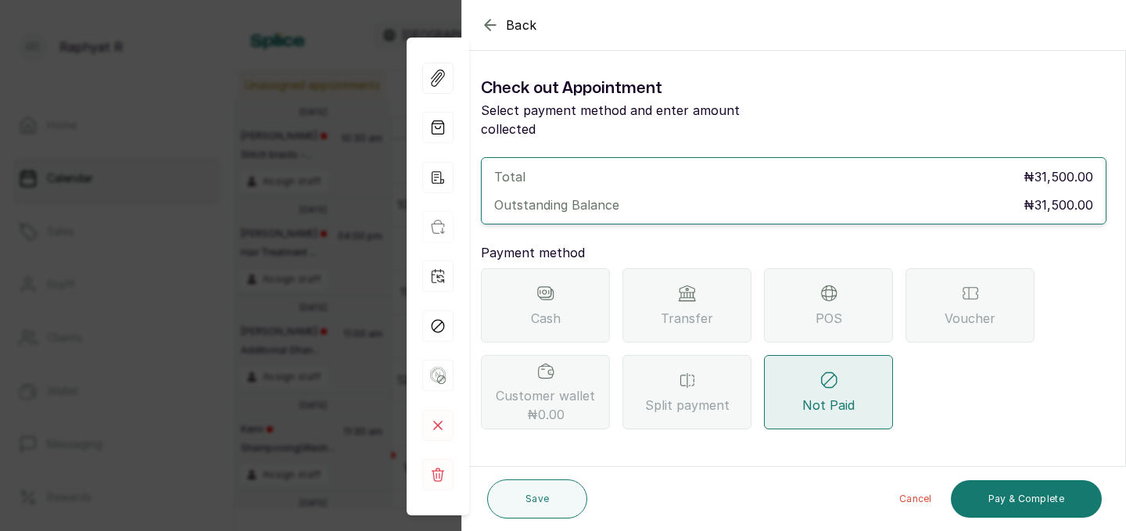
click at [862, 306] on div "POS" at bounding box center [828, 305] width 129 height 74
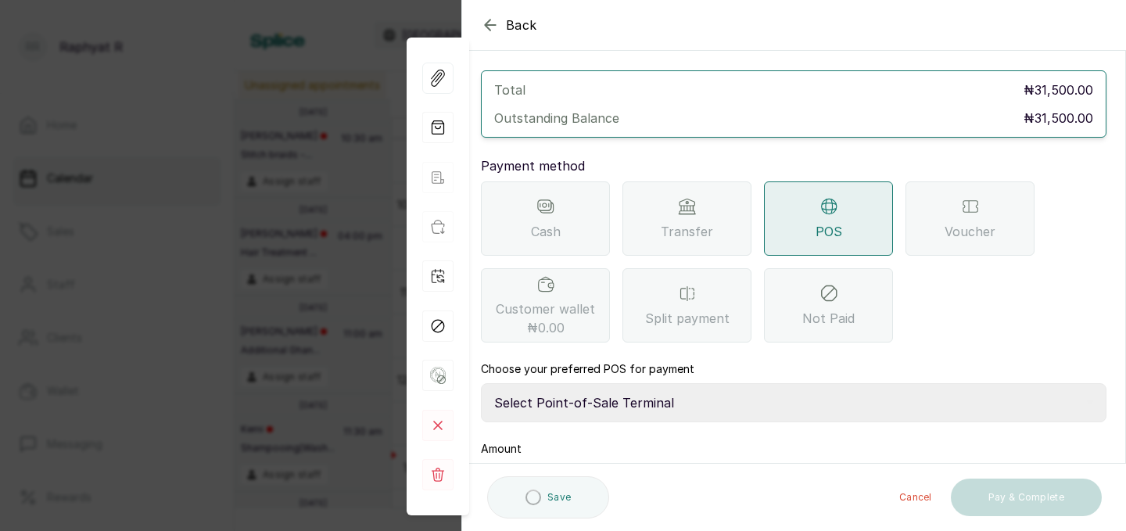
scroll to position [174, 0]
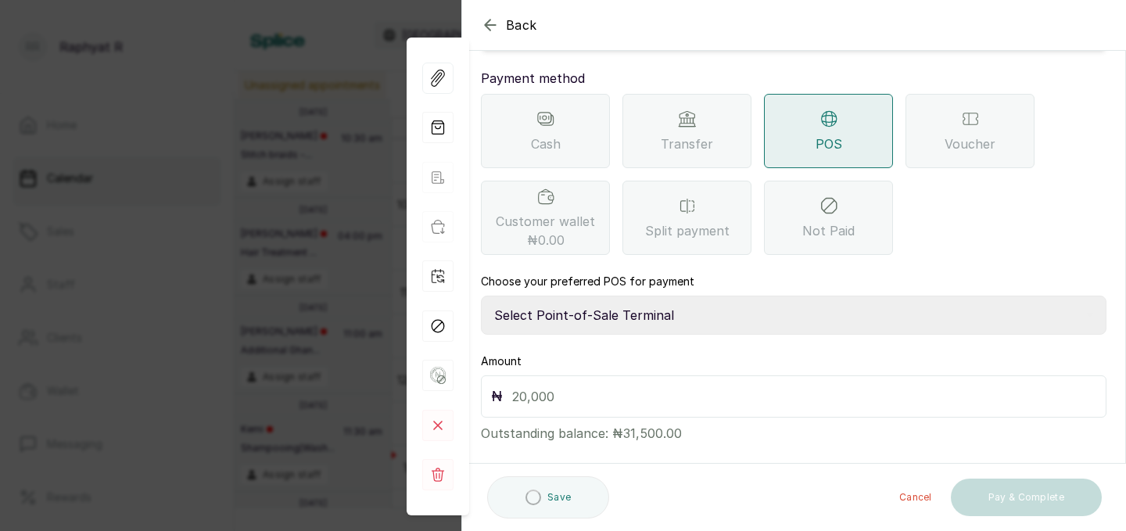
click at [626, 296] on select "Select Point-of-Sale Terminal Traction Providus Bank" at bounding box center [794, 315] width 626 height 39
select select "b1594abb-eea2-48ba-bf5f-ff0754569b84"
click at [561, 385] on input "text" at bounding box center [804, 396] width 584 height 22
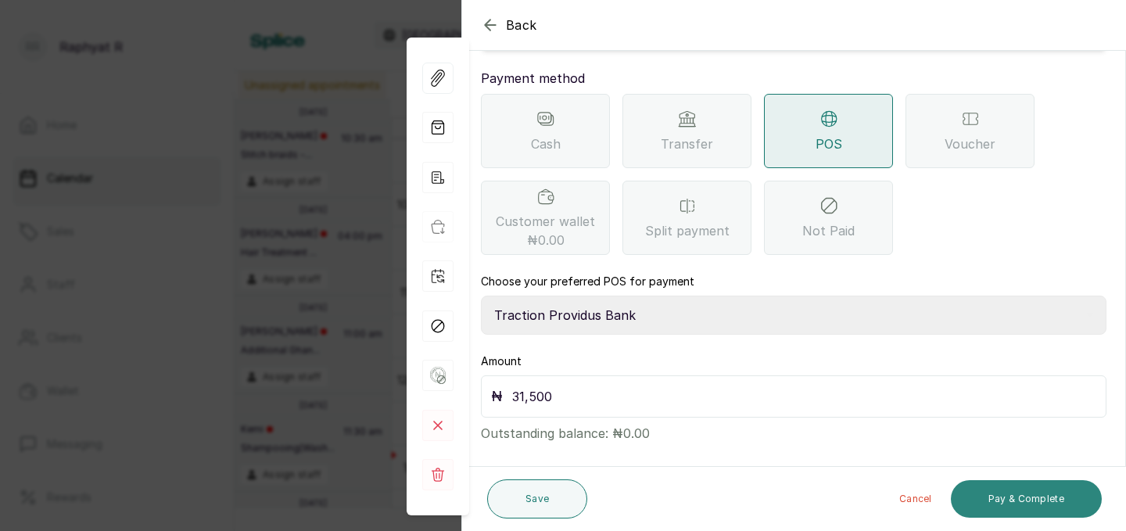
type input "31,500"
click at [1030, 493] on button "Pay & Complete" at bounding box center [1026, 499] width 151 height 38
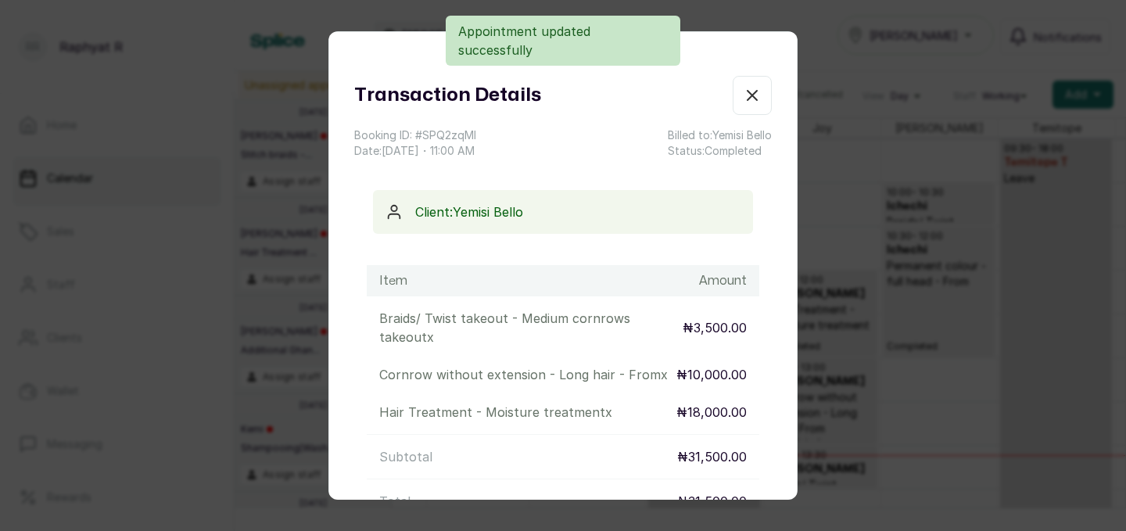
click at [764, 105] on button "Show no-show/cancelled" at bounding box center [752, 95] width 39 height 39
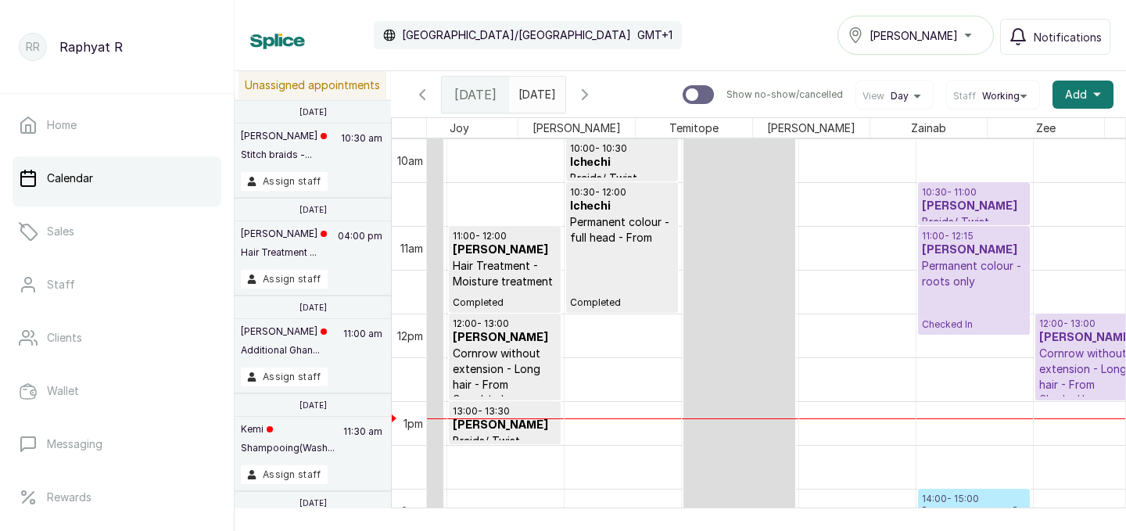
scroll to position [0, 332]
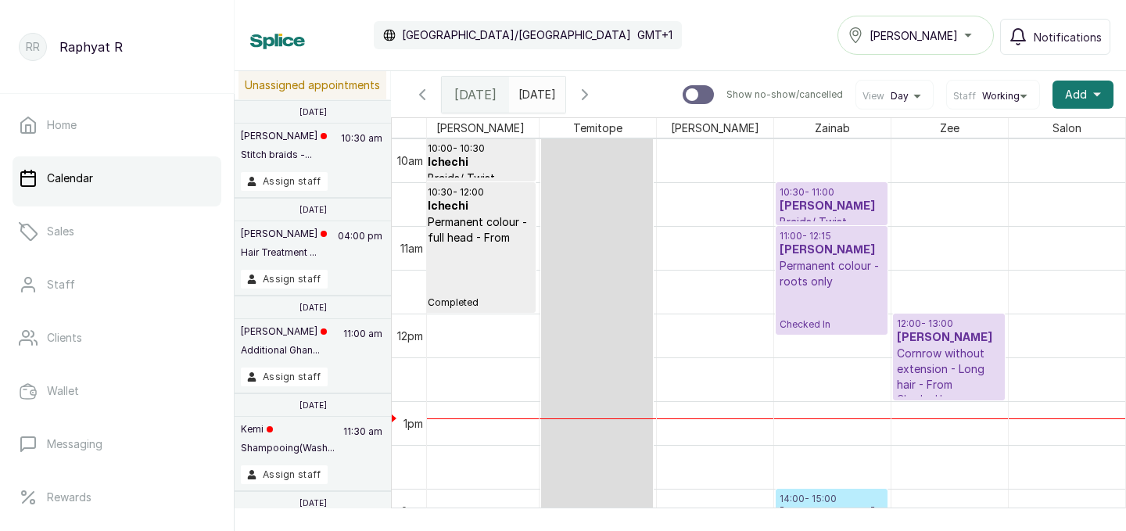
click at [927, 336] on h3 "Jummai Chinweuba" at bounding box center [949, 338] width 104 height 16
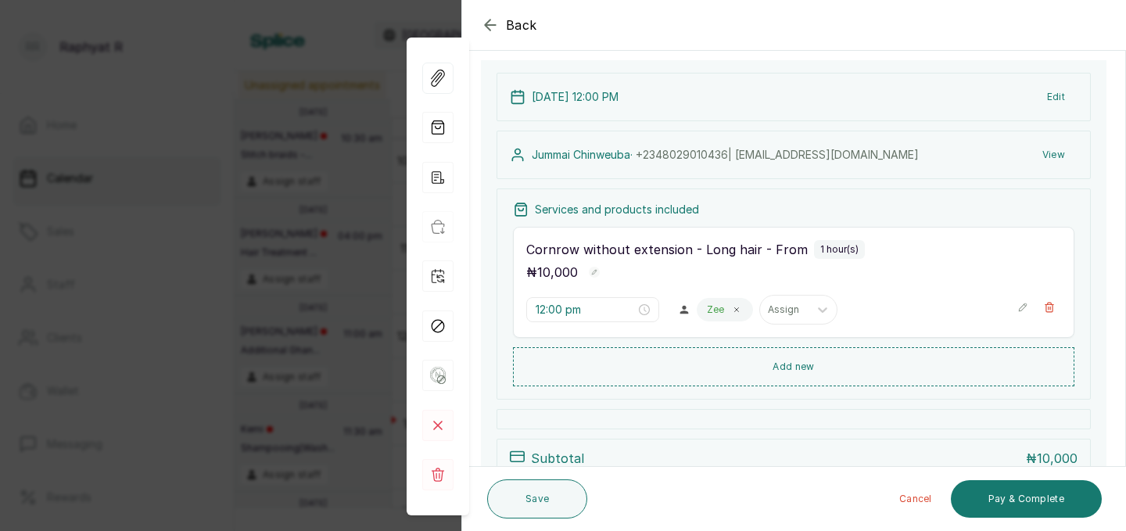
click at [1020, 309] on icon "button" at bounding box center [1022, 307] width 11 height 11
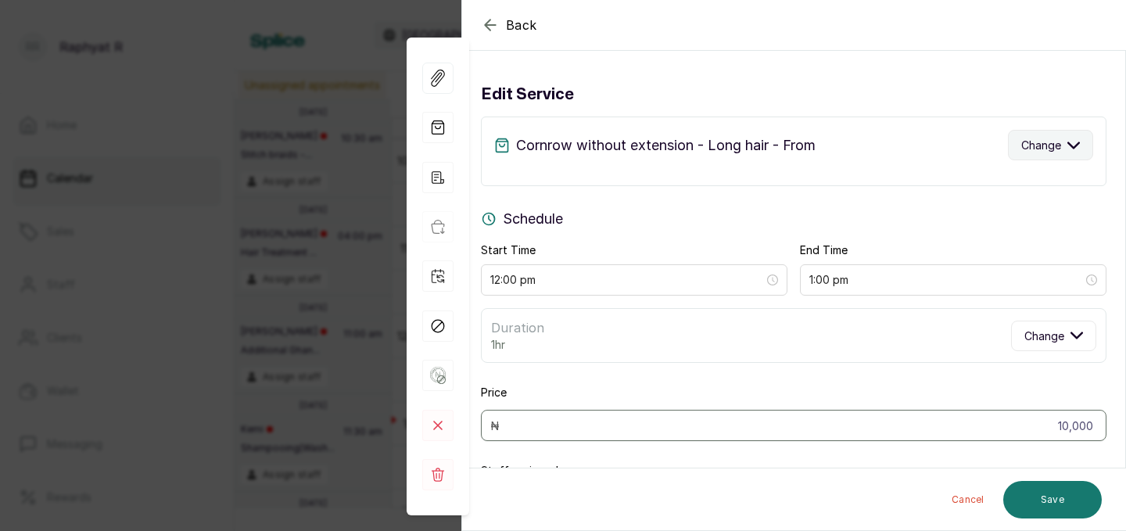
click at [1041, 152] on span "Change" at bounding box center [1041, 145] width 40 height 16
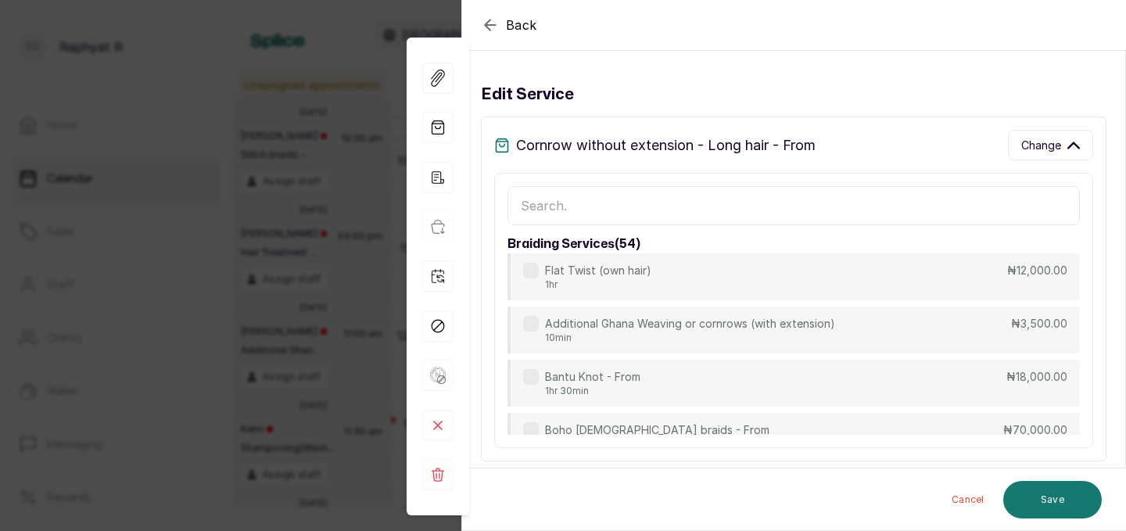
click at [599, 198] on input "text" at bounding box center [793, 205] width 572 height 39
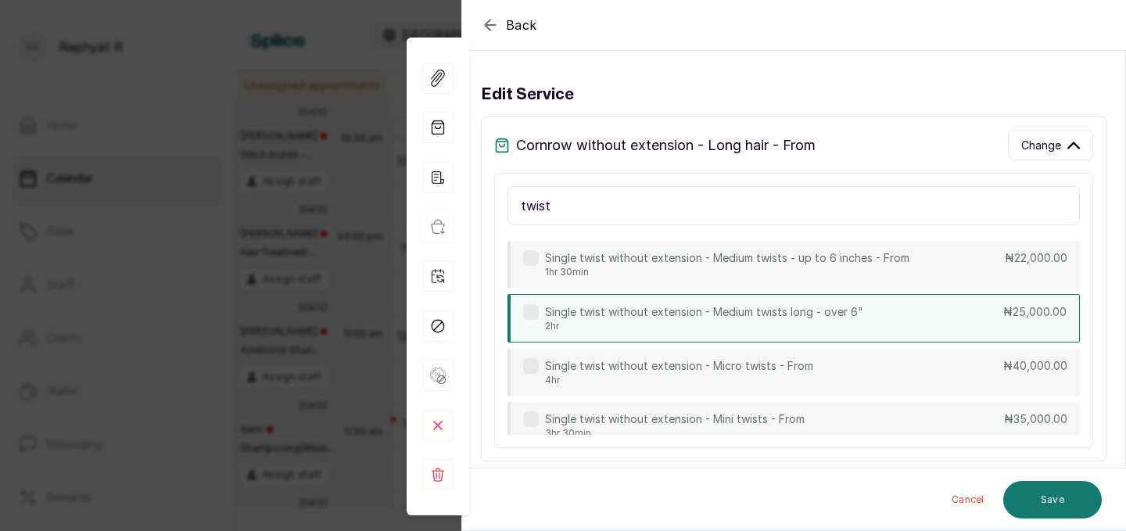
type input "twist"
click at [789, 320] on p "2hr" at bounding box center [704, 326] width 318 height 13
type input "2:00 pm"
type input "25,000"
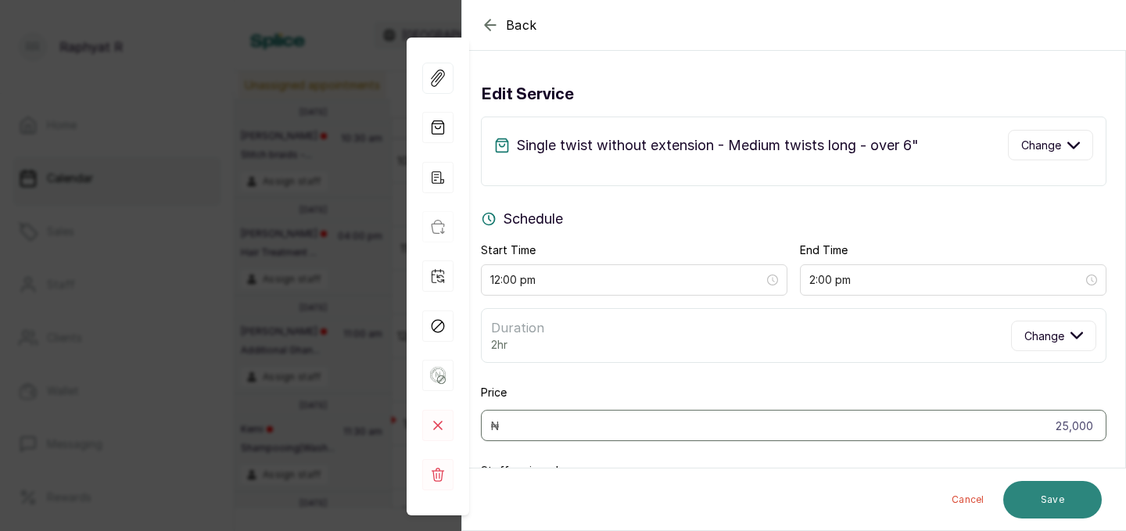
click at [1048, 496] on button "Save" at bounding box center [1052, 500] width 99 height 38
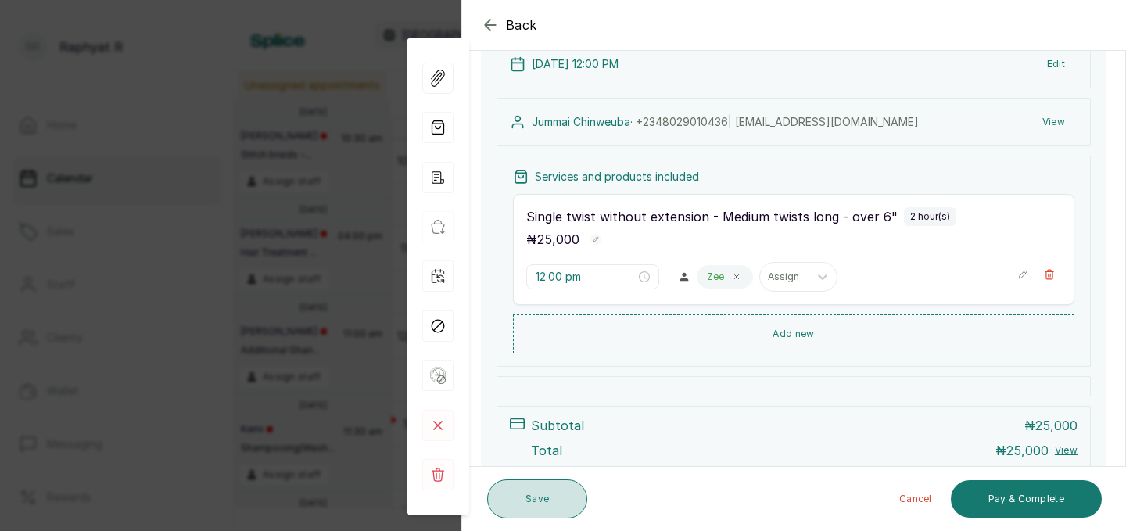
click at [531, 495] on button "Save" at bounding box center [537, 498] width 100 height 39
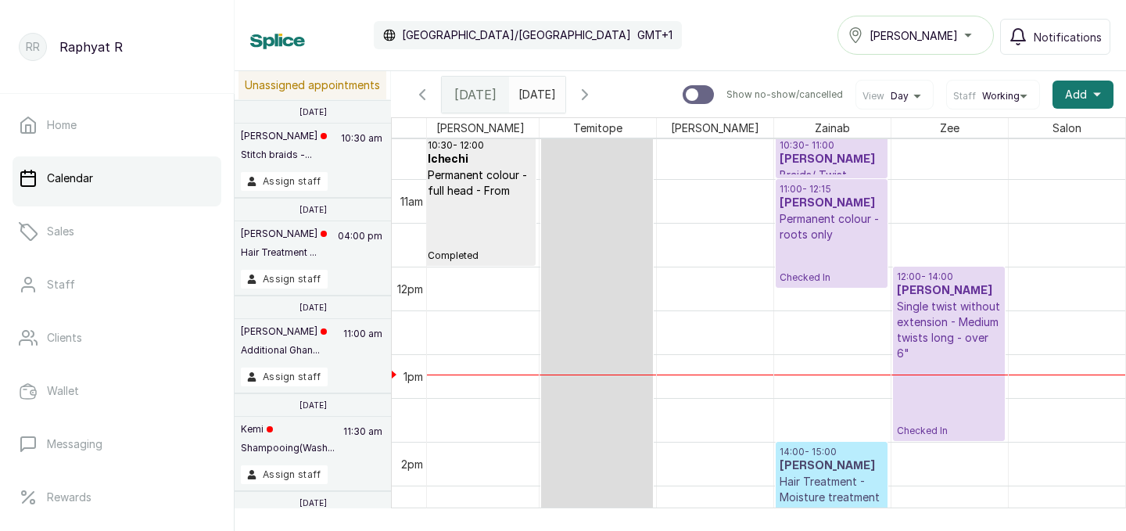
scroll to position [905, 0]
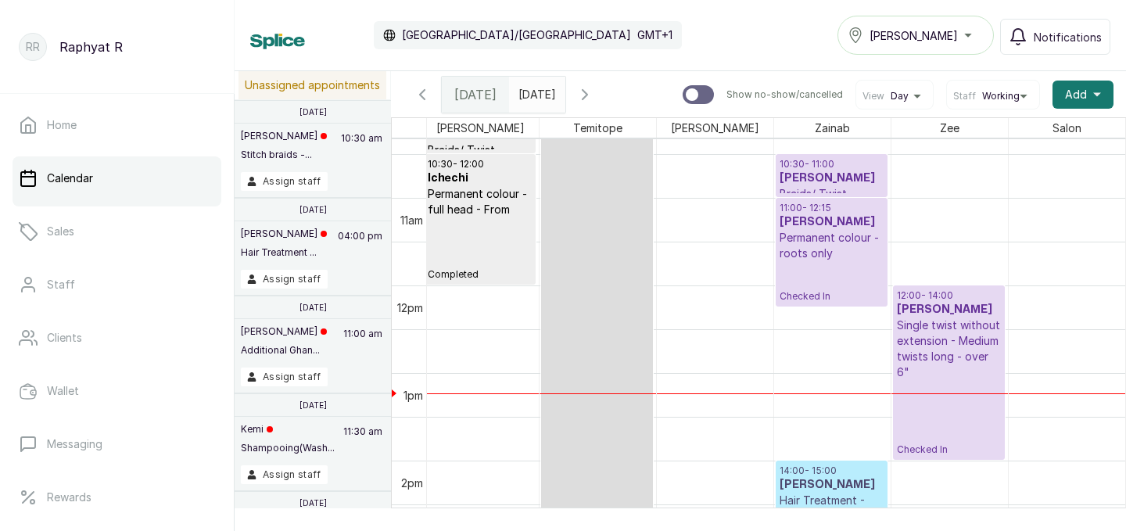
click at [809, 217] on h3 "Henrietta Orjiako" at bounding box center [832, 222] width 104 height 16
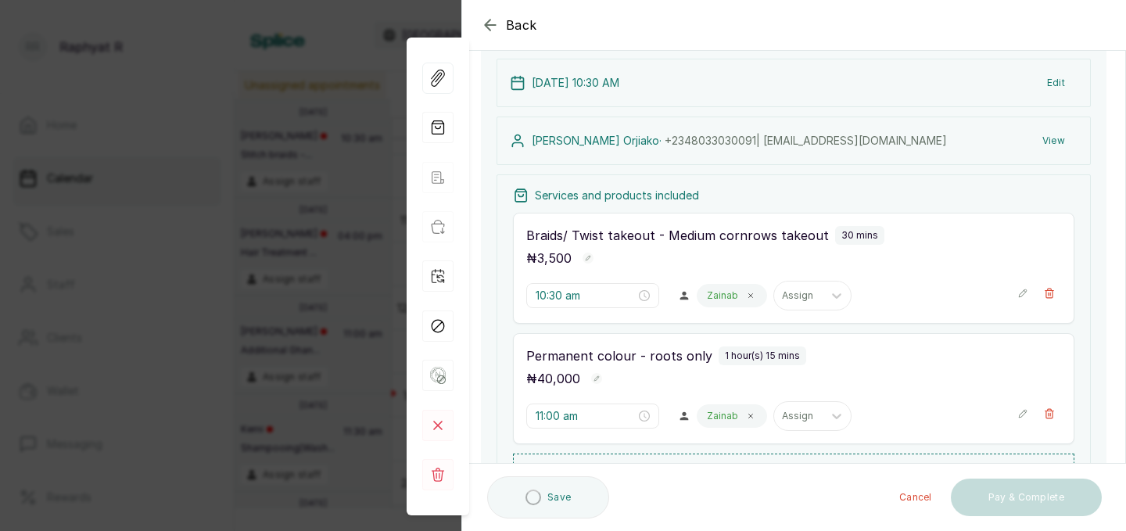
scroll to position [120, 0]
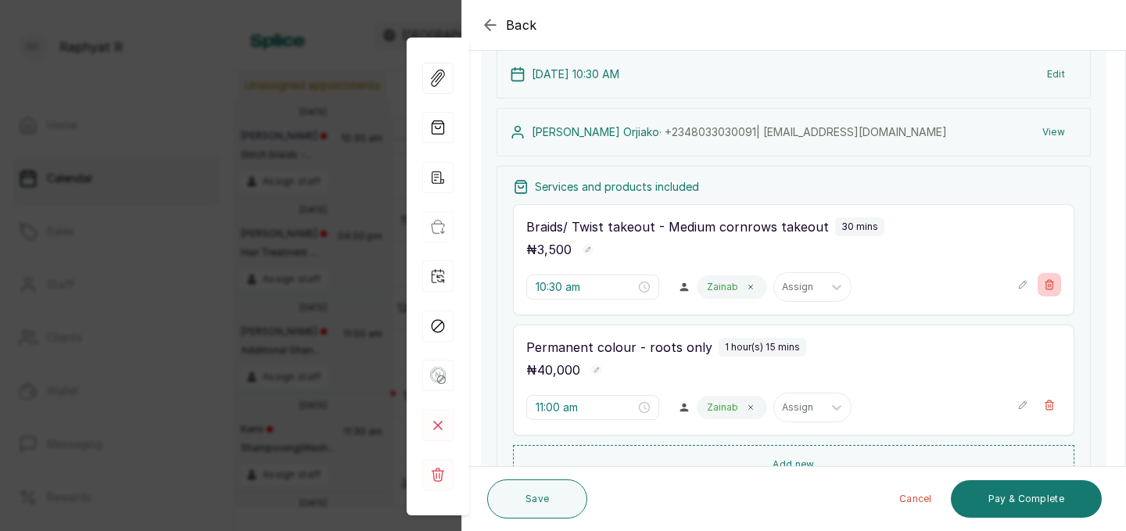
click at [1052, 290] on button "Show no-show/cancelled" at bounding box center [1049, 284] width 23 height 23
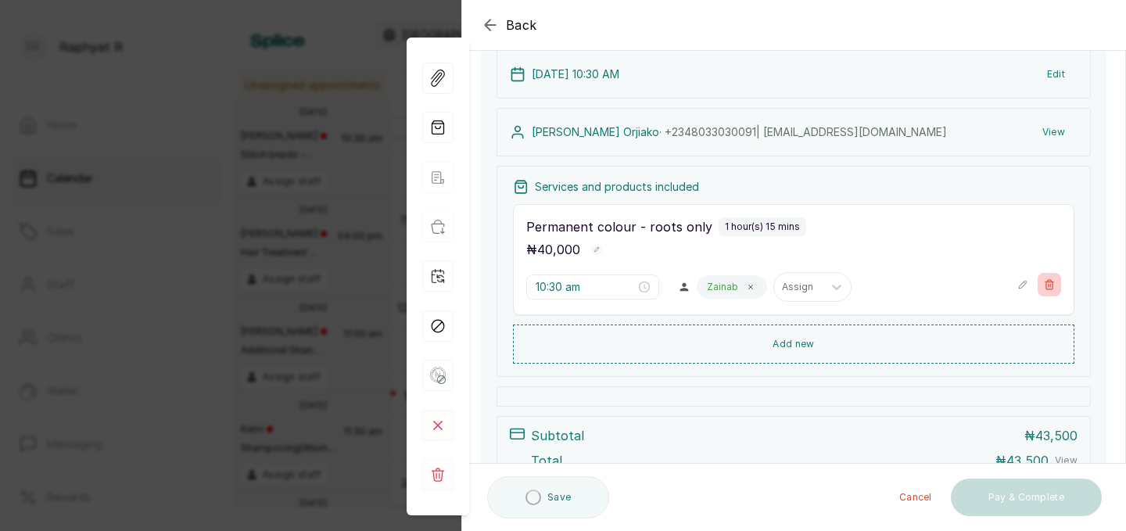
type input "11:00 am"
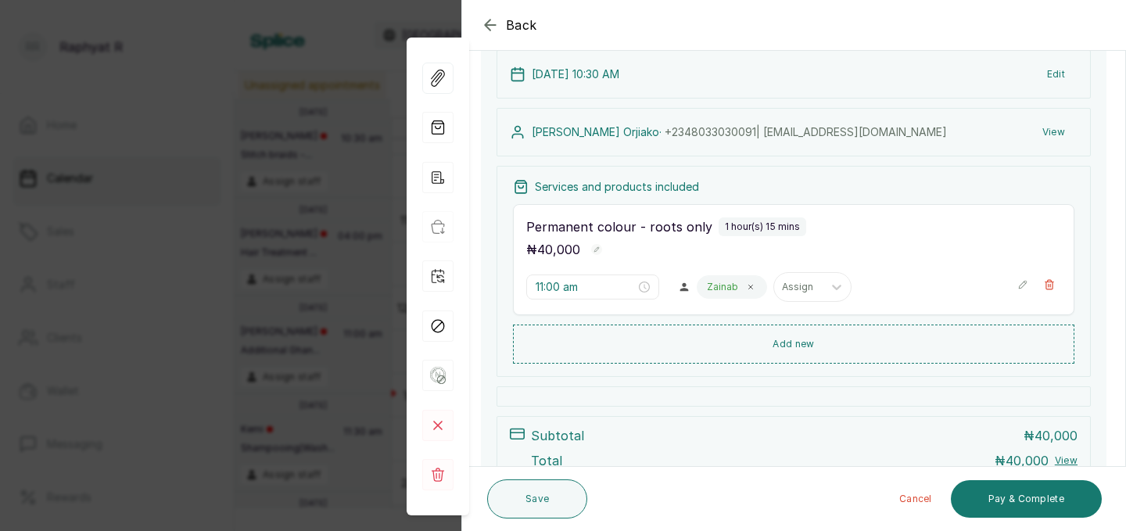
scroll to position [236, 0]
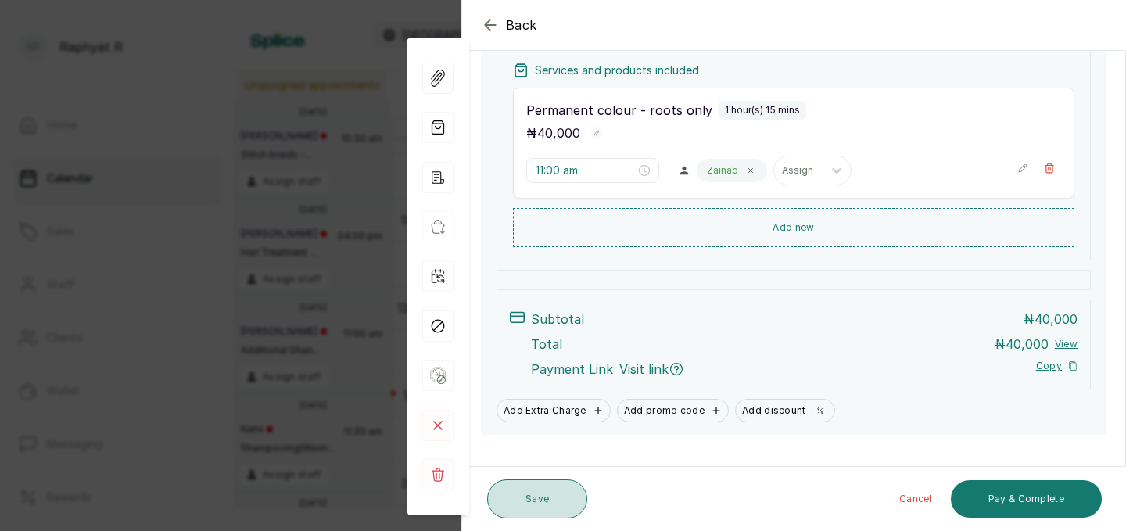
click at [541, 514] on button "Save" at bounding box center [537, 498] width 100 height 39
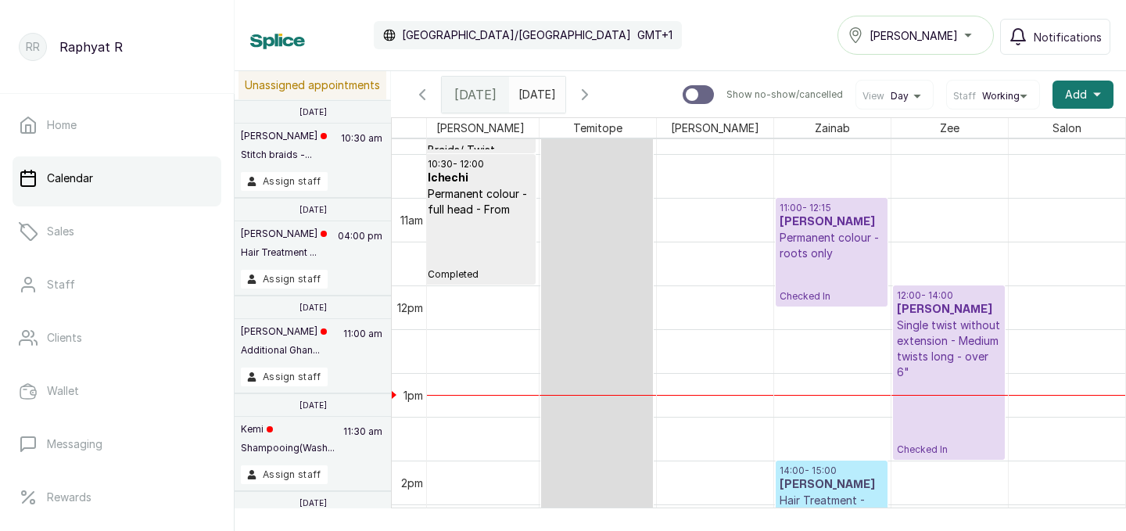
click at [851, 265] on p "Checked In" at bounding box center [832, 281] width 104 height 41
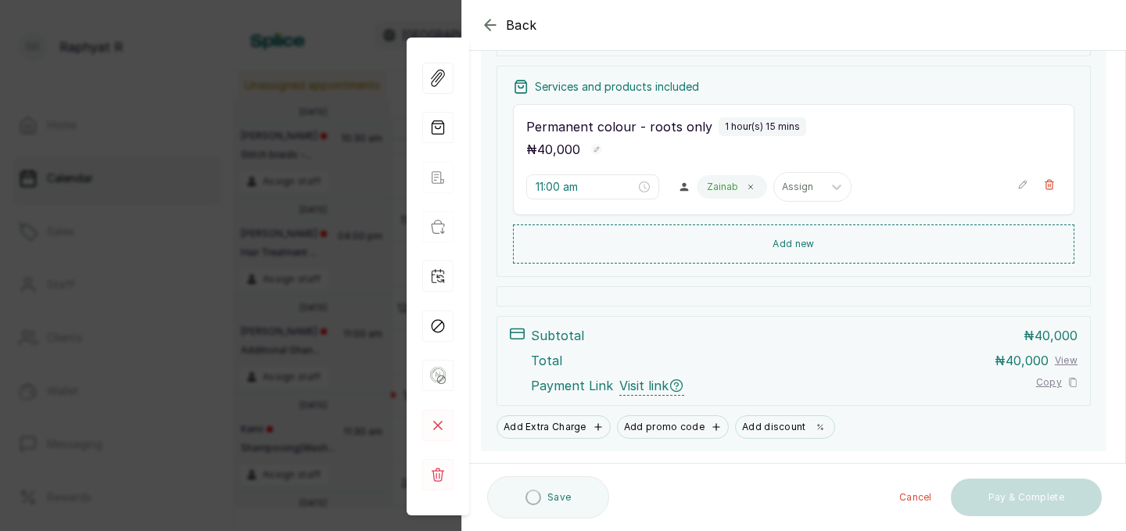
scroll to position [260, 0]
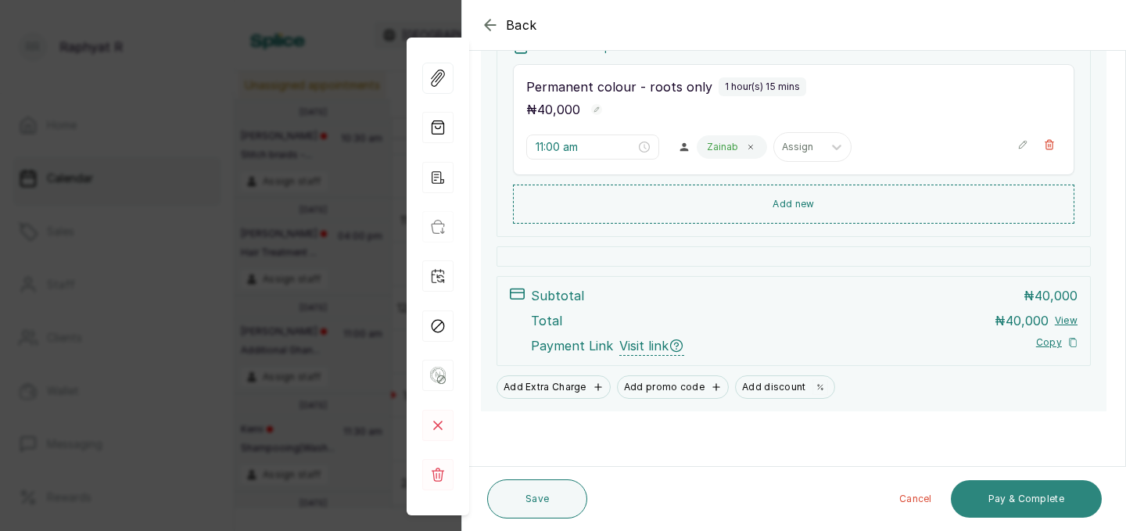
click at [1062, 503] on button "Pay & Complete" at bounding box center [1026, 499] width 151 height 38
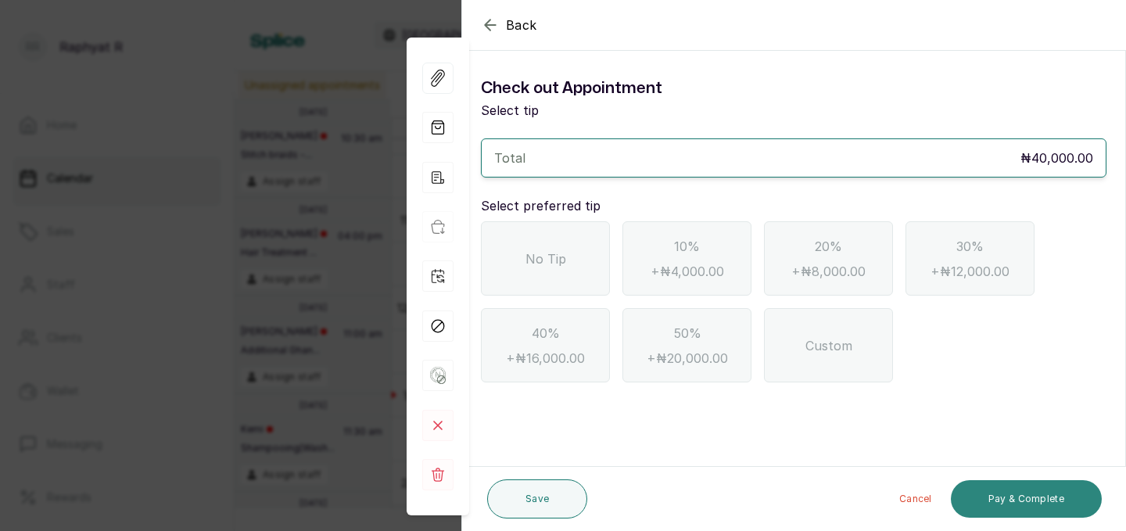
scroll to position [0, 0]
click at [558, 259] on span "No Tip" at bounding box center [545, 258] width 41 height 19
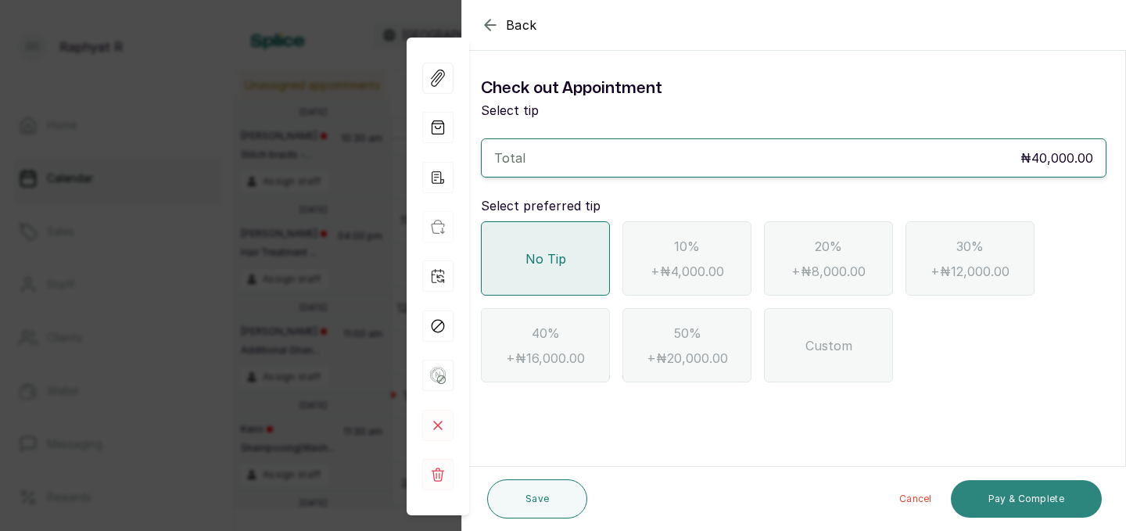
click at [996, 514] on button "Pay & Complete" at bounding box center [1026, 499] width 151 height 38
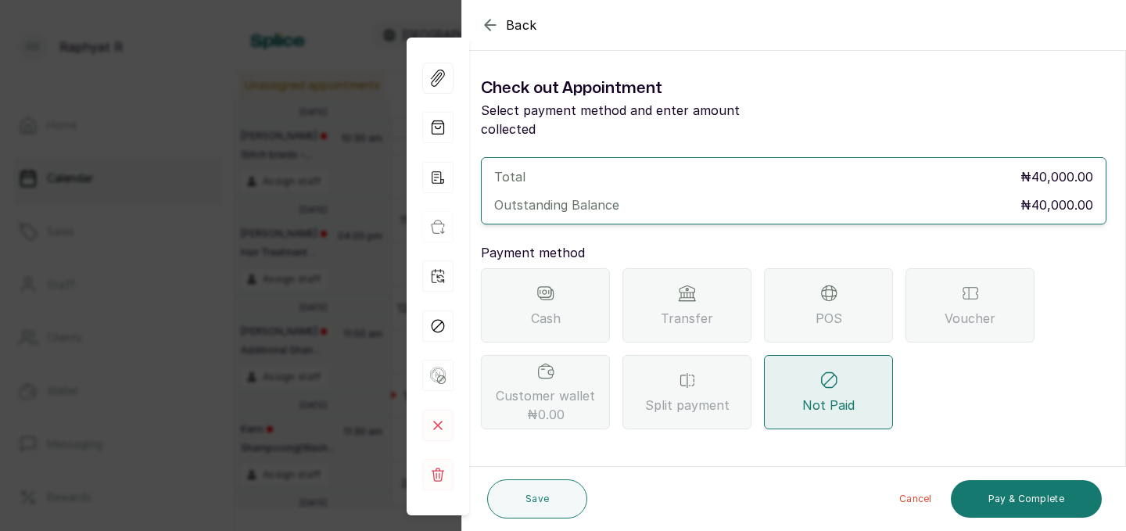
click at [794, 268] on div "POS" at bounding box center [828, 305] width 129 height 74
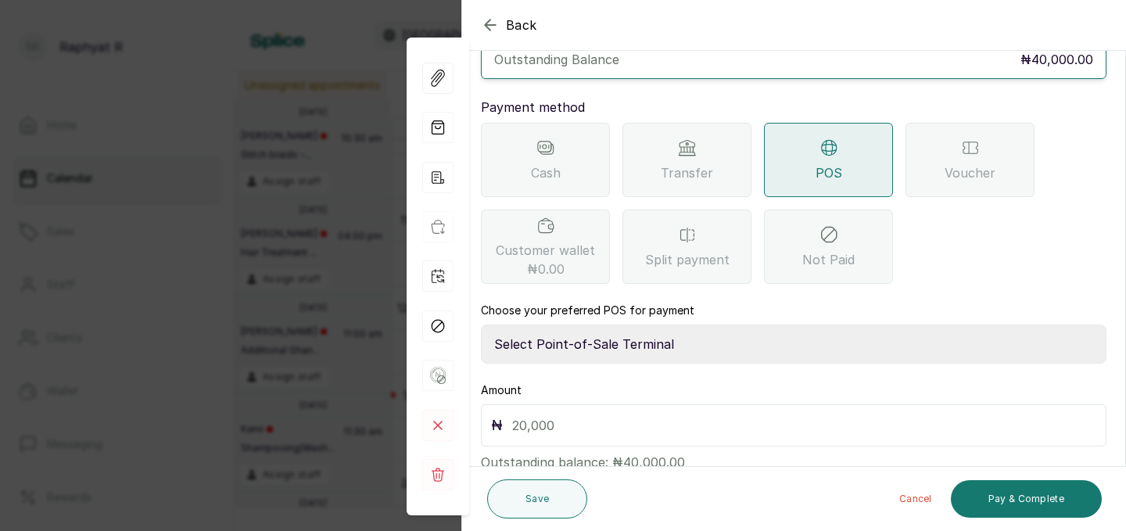
scroll to position [174, 0]
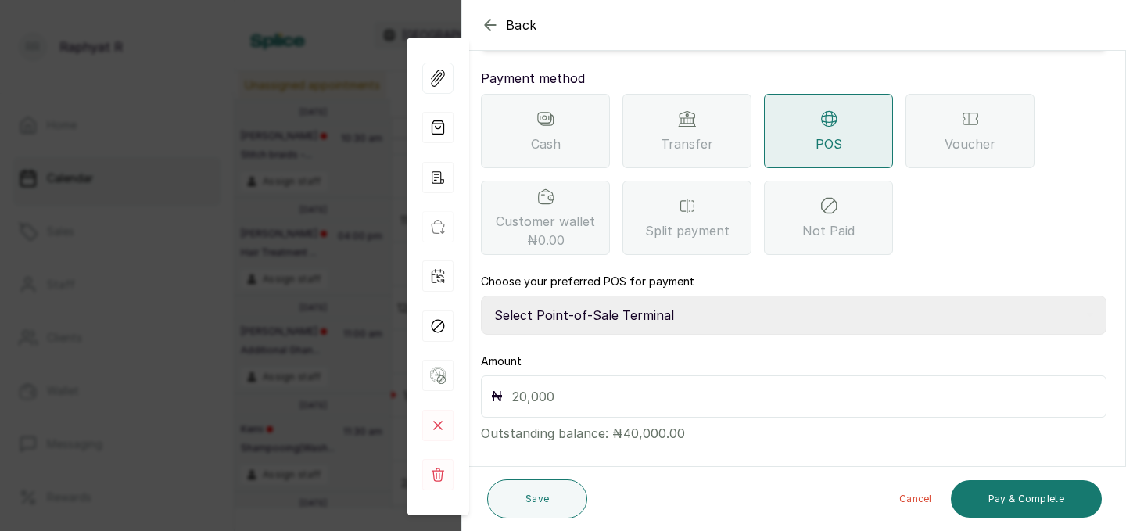
click at [577, 296] on select "Select Point-of-Sale Terminal Traction Providus Bank" at bounding box center [794, 315] width 626 height 39
select select "b1594abb-eea2-48ba-bf5f-ff0754569b84"
click at [518, 385] on input "text" at bounding box center [804, 396] width 584 height 22
type input "40,000"
click at [1020, 497] on button "Pay & Complete" at bounding box center [1026, 499] width 151 height 38
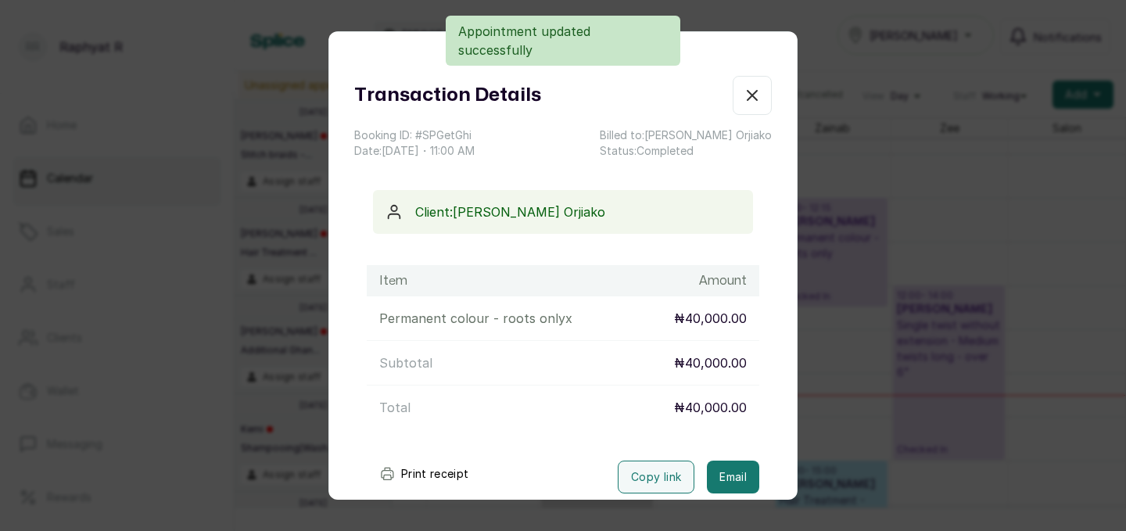
click at [748, 102] on icon "button" at bounding box center [752, 95] width 19 height 19
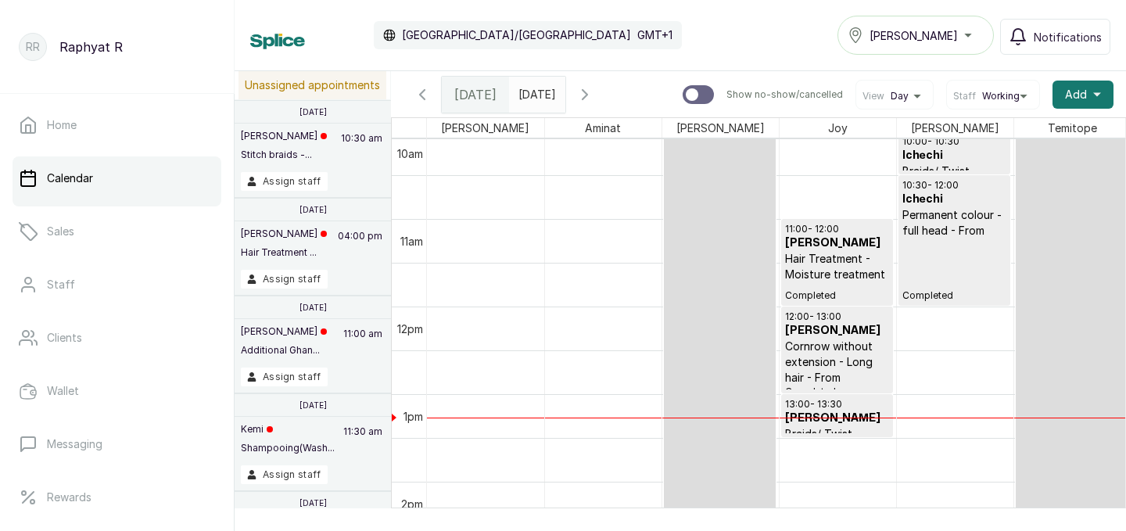
scroll to position [884, 149]
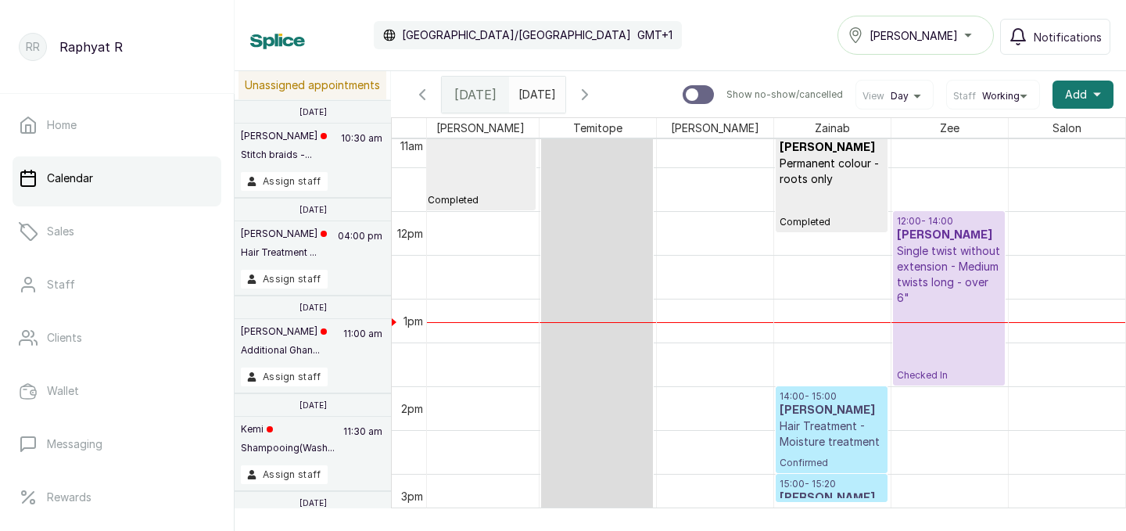
click at [935, 262] on p "Single twist without extension - Medium twists long - over 6"" at bounding box center [949, 274] width 104 height 63
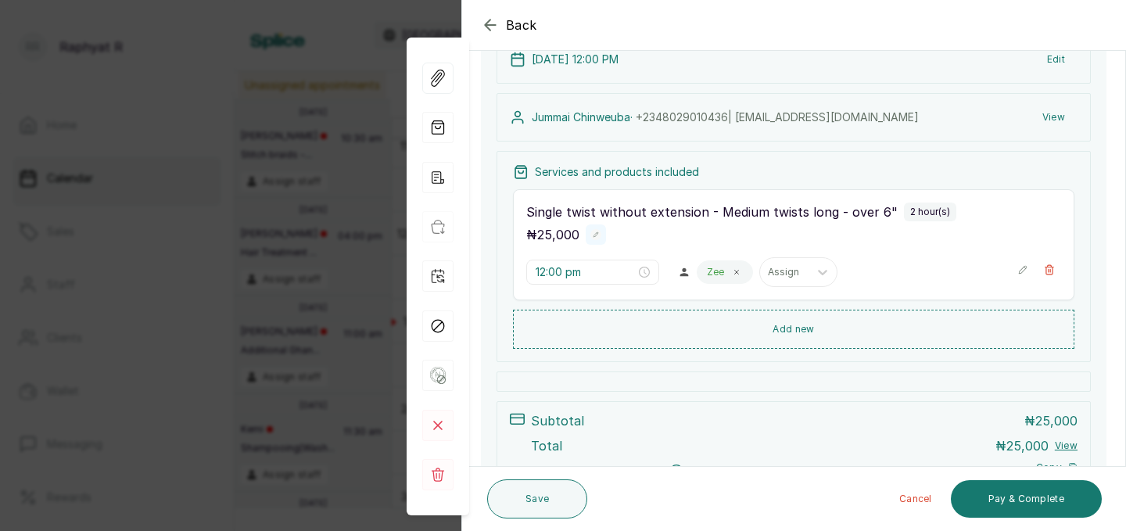
click at [597, 235] on rect "button" at bounding box center [595, 234] width 11 height 11
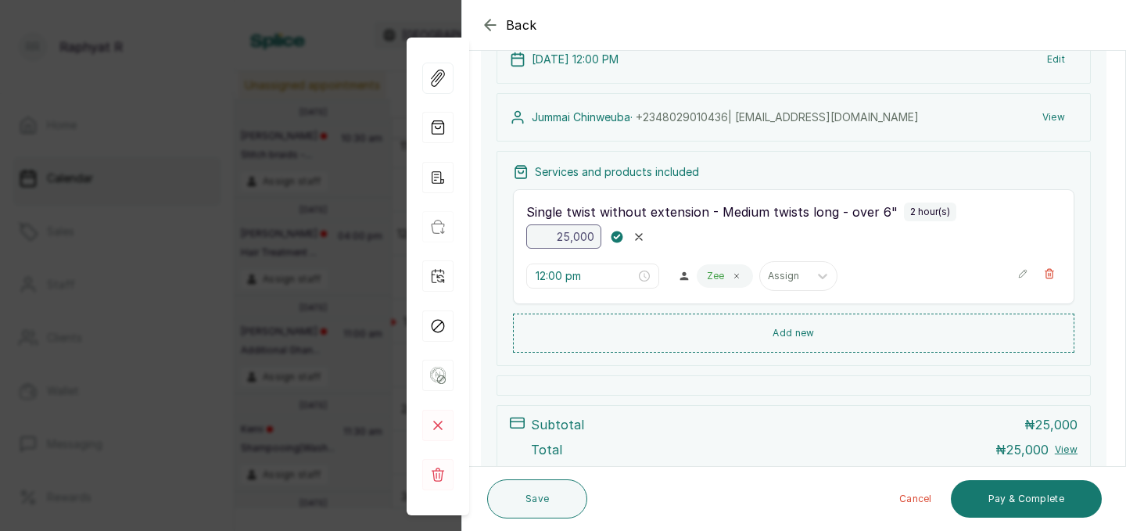
click at [1023, 278] on icon "button" at bounding box center [1022, 273] width 11 height 11
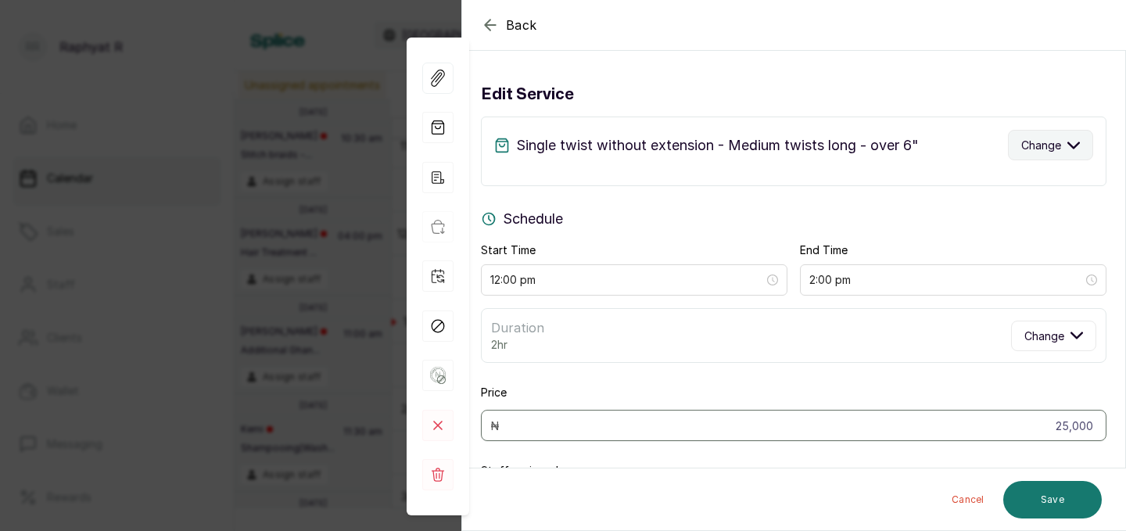
click at [1031, 153] on button "Change" at bounding box center [1050, 145] width 85 height 30
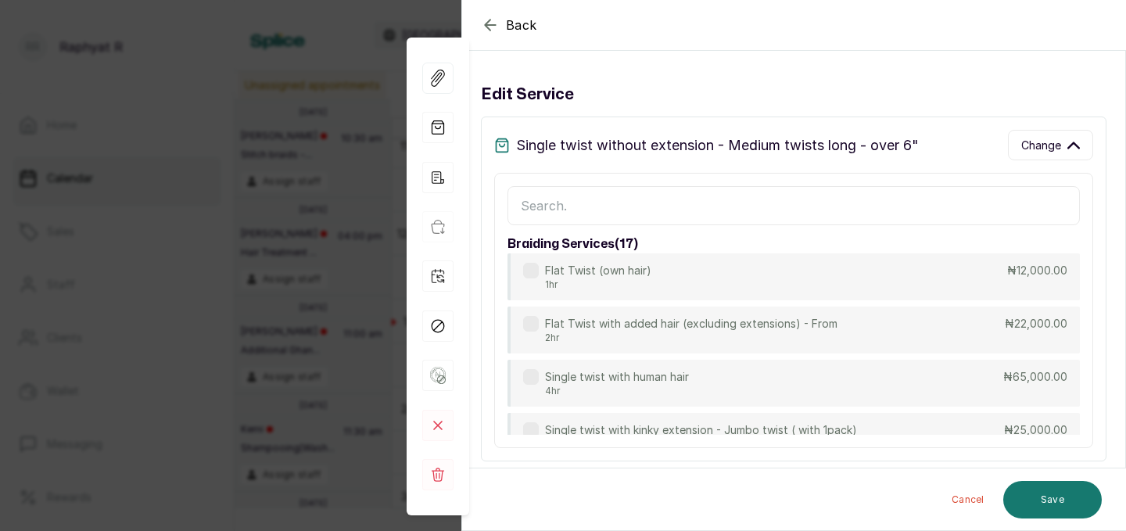
click at [753, 213] on input "text" at bounding box center [793, 205] width 572 height 39
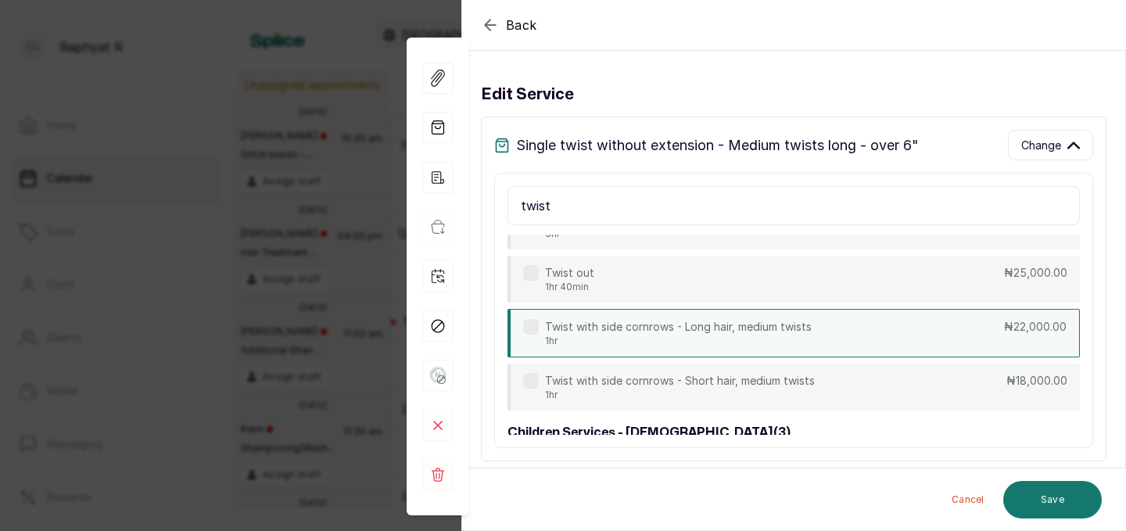
type input "twist"
click at [729, 333] on p "Twist with side cornrows - Long hair, medium twists" at bounding box center [678, 327] width 267 height 16
type input "1:00 pm"
type input "22,000"
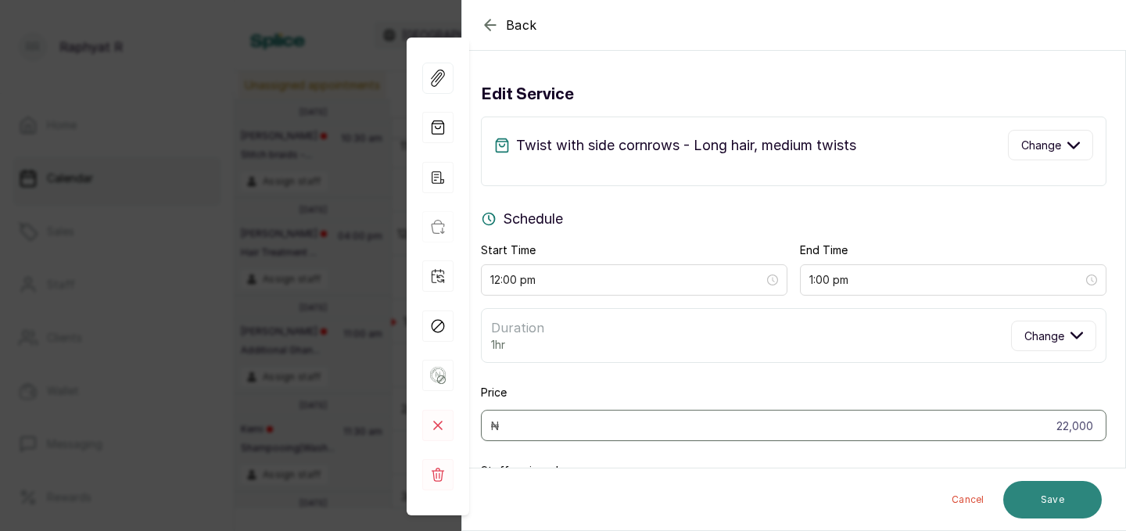
click at [1063, 501] on button "Save" at bounding box center [1052, 500] width 99 height 38
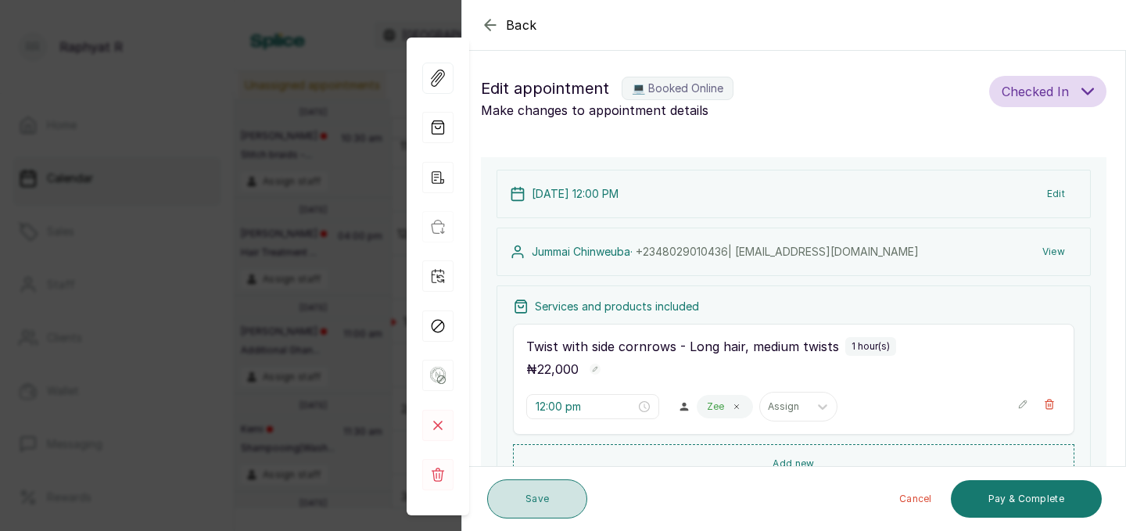
click at [545, 499] on button "Save" at bounding box center [537, 498] width 100 height 39
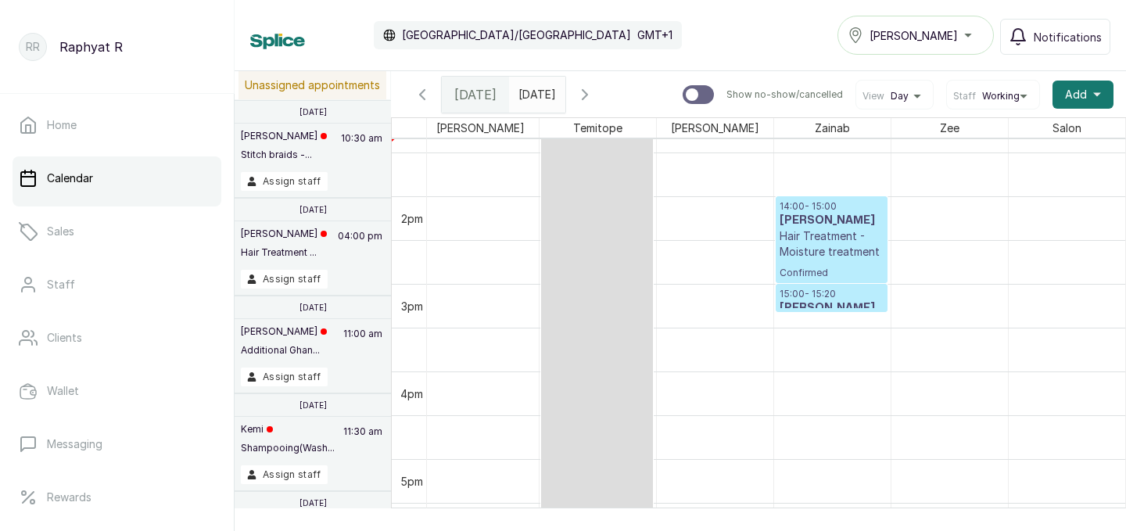
scroll to position [1178, 0]
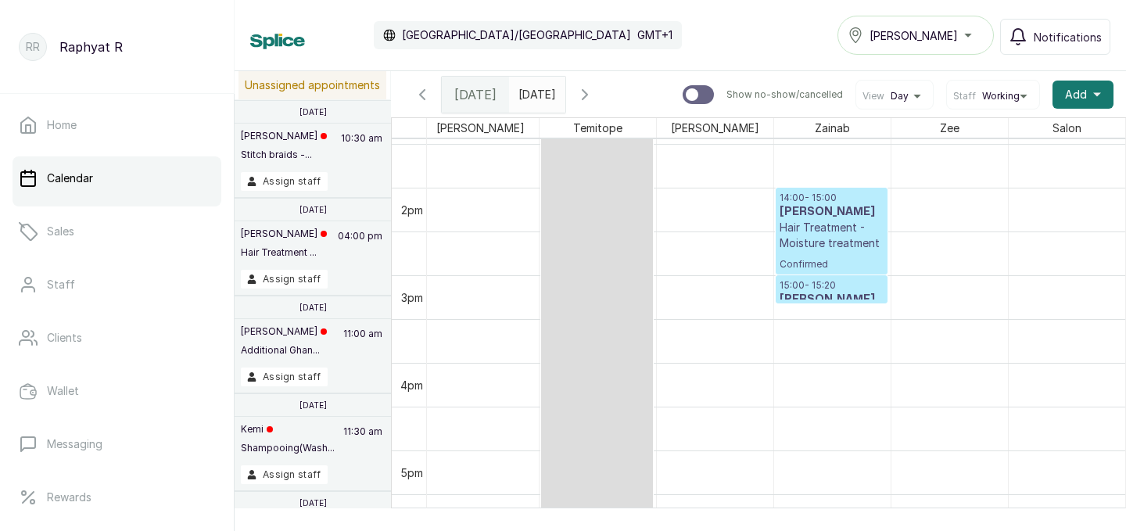
click at [587, 95] on icon "button" at bounding box center [585, 94] width 5 height 9
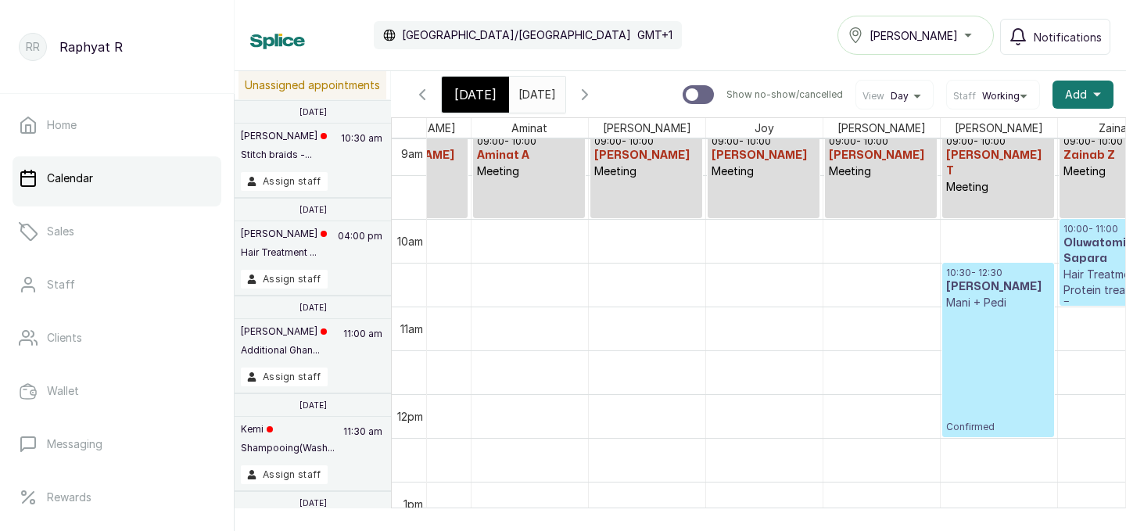
scroll to position [796, 18]
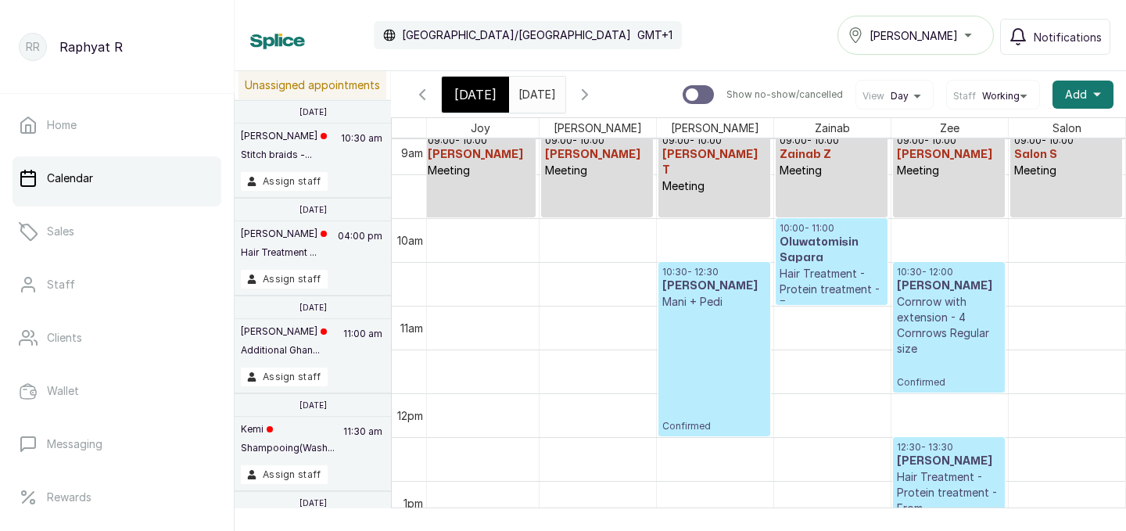
click at [474, 88] on span "[DATE]" at bounding box center [475, 94] width 42 height 19
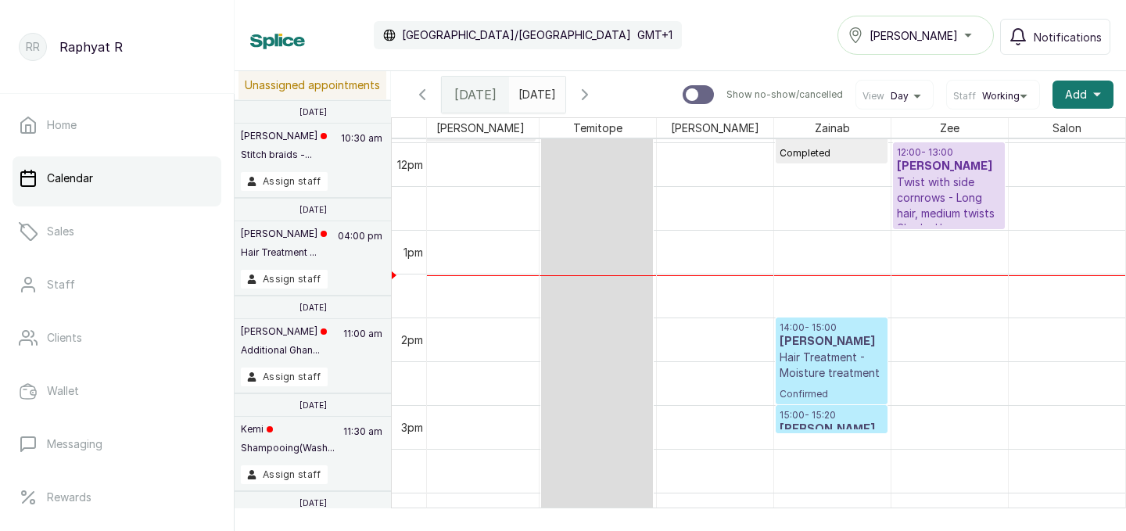
scroll to position [1059, 475]
